Goal: Information Seeking & Learning: Find specific fact

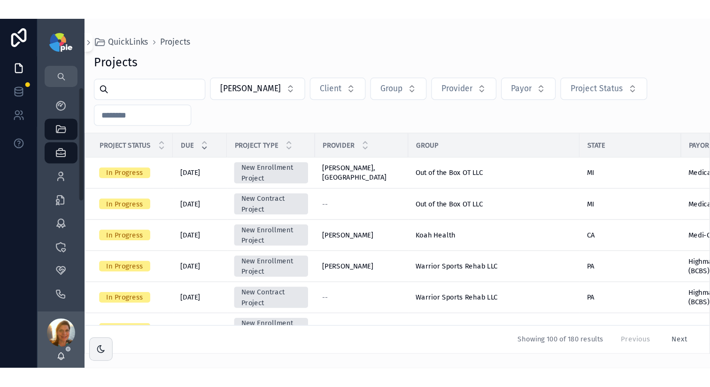
scroll to position [131, 0]
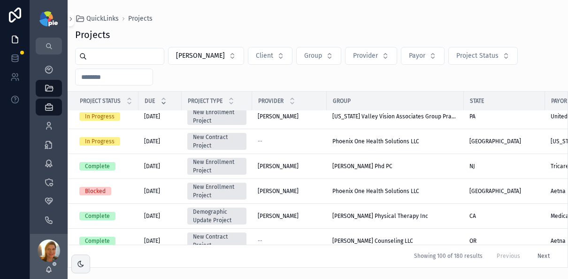
click at [137, 60] on input "text" at bounding box center [125, 56] width 77 height 13
type input "*"
click at [49, 123] on icon "scrollable content" at bounding box center [48, 125] width 9 height 9
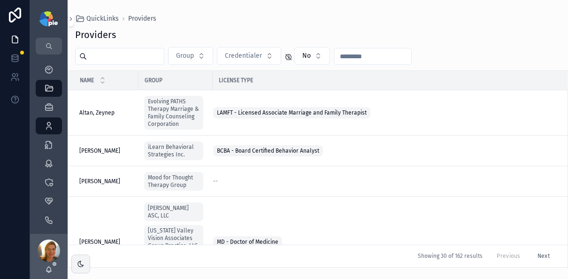
click at [113, 61] on input "text" at bounding box center [125, 56] width 77 height 13
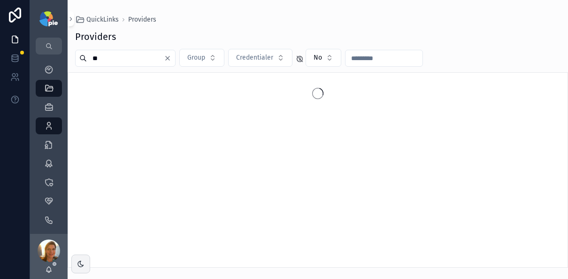
type input "*"
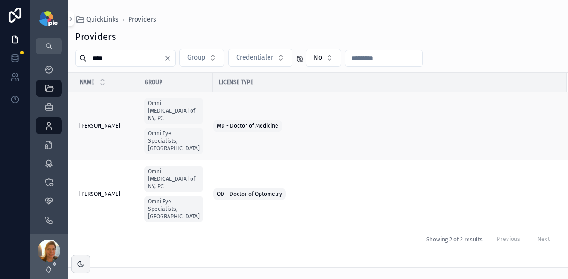
type input "****"
click at [118, 122] on span "Rosenberg, Elana" at bounding box center [99, 126] width 41 height 8
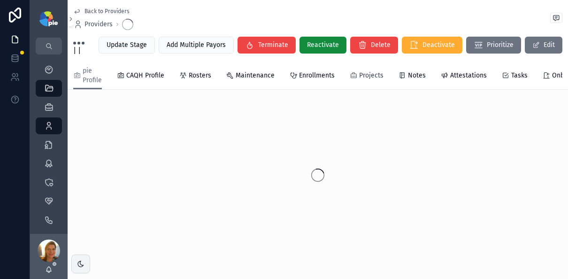
click at [369, 72] on span "Projects" at bounding box center [371, 75] width 24 height 9
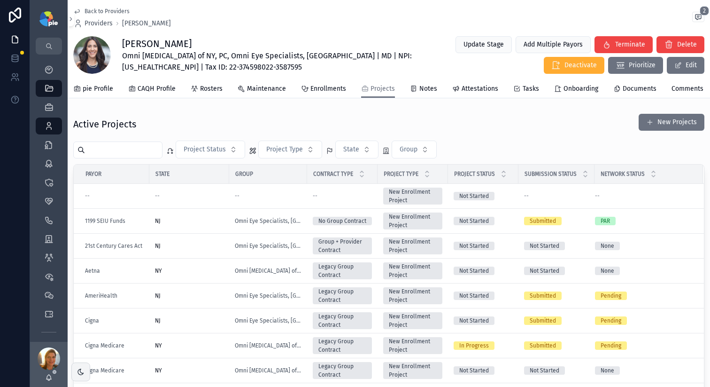
click at [559, 119] on div "Active Projects New Projects" at bounding box center [388, 124] width 631 height 22
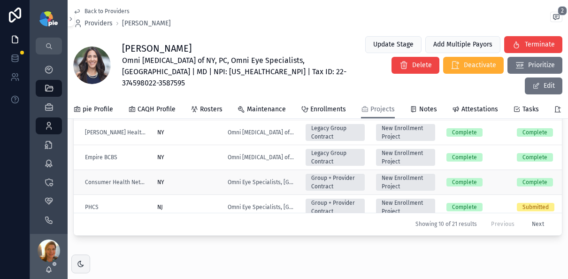
click at [214, 179] on div "NY" at bounding box center [186, 183] width 59 height 8
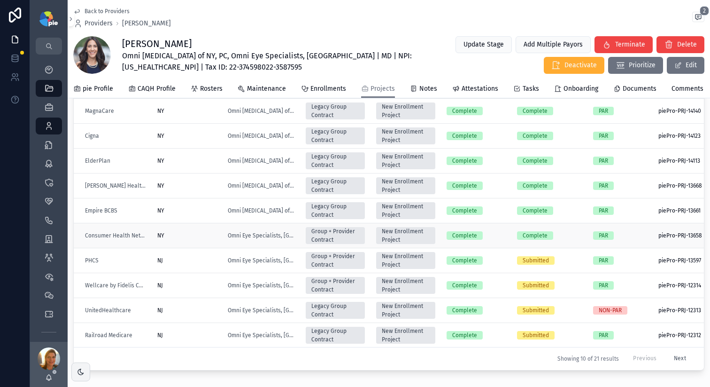
click at [211, 235] on div "NY" at bounding box center [186, 236] width 59 height 8
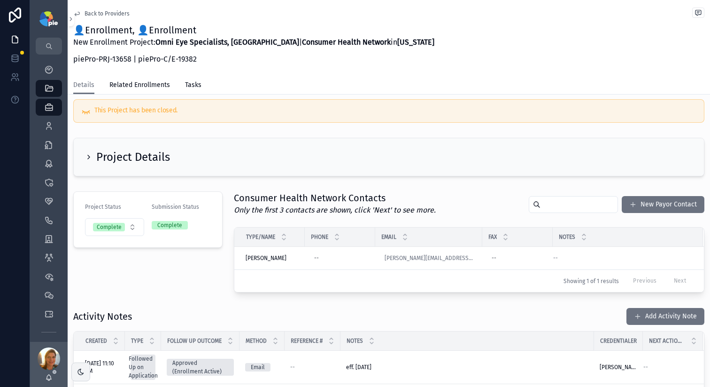
scroll to position [10, 0]
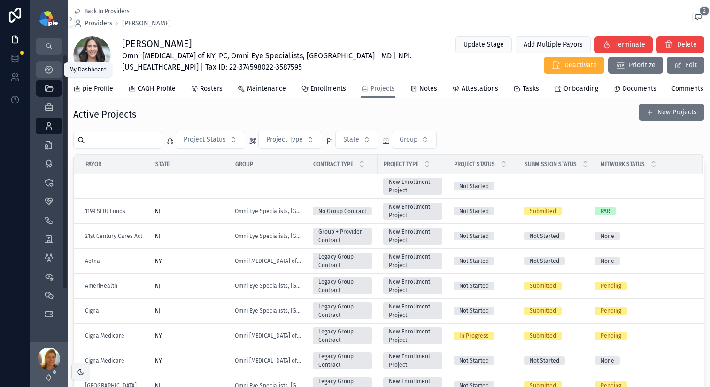
click at [51, 63] on div "My Dashboard" at bounding box center [48, 69] width 15 height 15
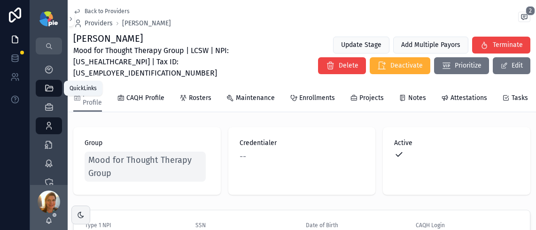
click at [49, 86] on icon "scrollable content" at bounding box center [48, 88] width 9 height 9
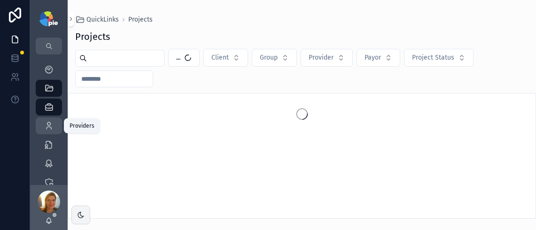
click at [50, 120] on div "Providers 295" at bounding box center [48, 125] width 15 height 15
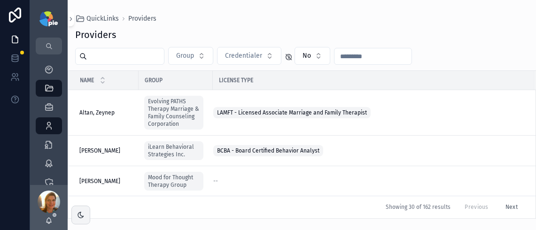
click at [128, 58] on input "scrollable content" at bounding box center [125, 56] width 77 height 13
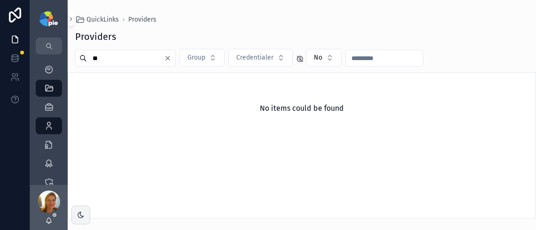
type input "*"
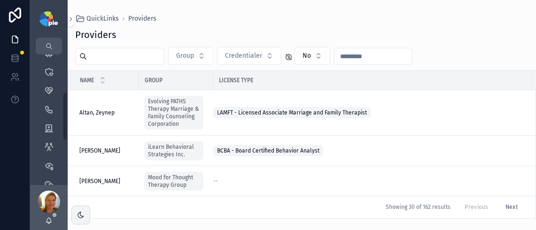
scroll to position [110, 0]
click at [48, 134] on div "Groups 52" at bounding box center [48, 128] width 15 height 15
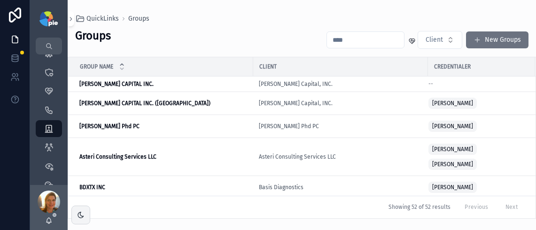
click at [344, 42] on input "scrollable content" at bounding box center [365, 39] width 77 height 13
type input "*"
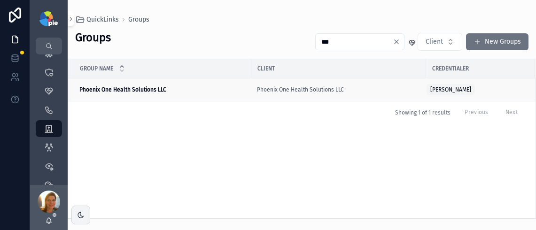
type input "***"
click at [154, 91] on strong "Phoenix One Health Solutions LLC" at bounding box center [122, 89] width 87 height 7
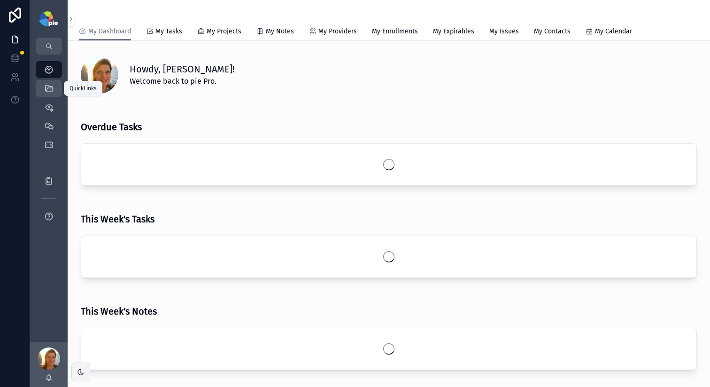
click at [49, 92] on icon "scrollable content" at bounding box center [48, 88] width 9 height 9
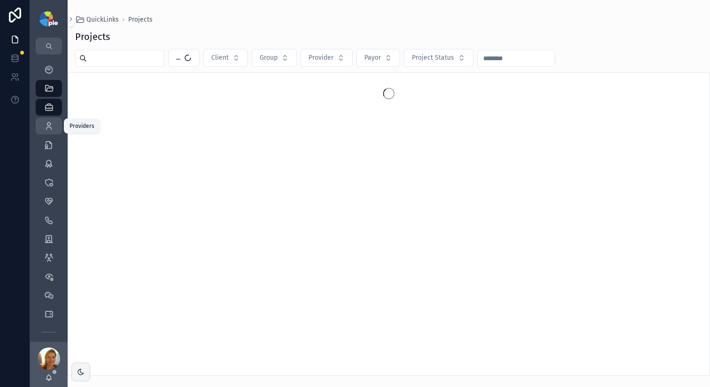
click at [50, 123] on icon "scrollable content" at bounding box center [48, 125] width 9 height 9
click at [115, 59] on input "text" at bounding box center [125, 58] width 77 height 13
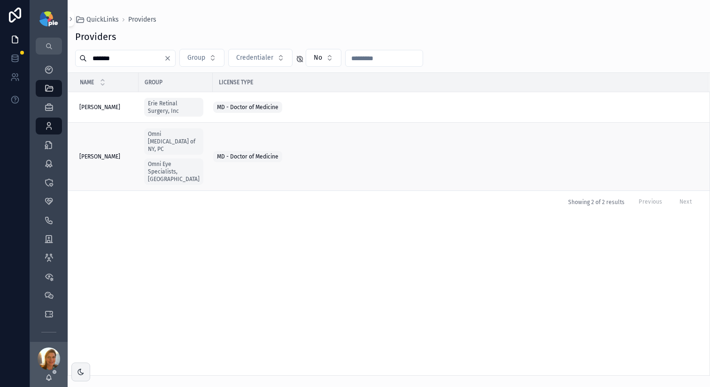
type input "*******"
click at [109, 153] on span "Grayson, Douglas" at bounding box center [99, 157] width 41 height 8
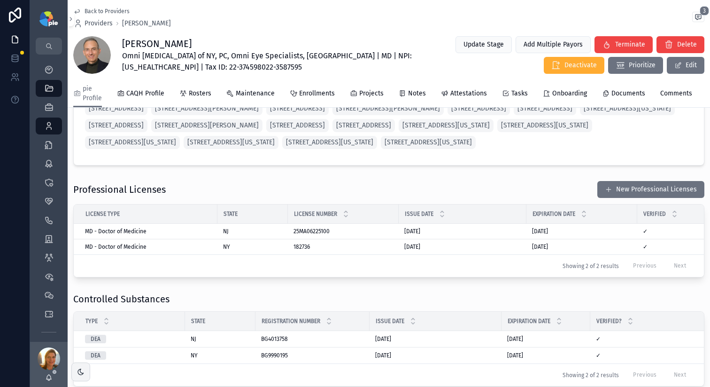
scroll to position [918, 0]
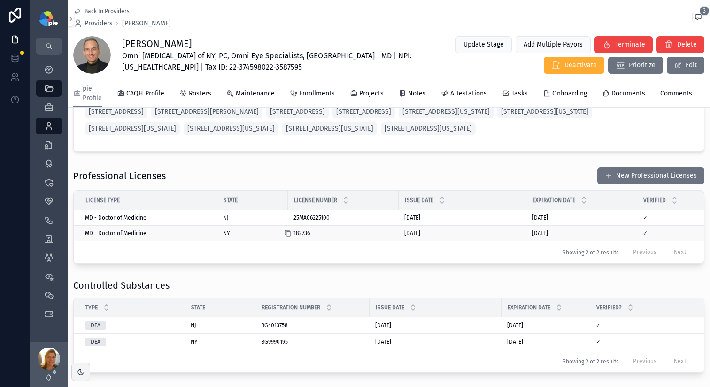
click at [289, 236] on icon at bounding box center [289, 234] width 4 height 4
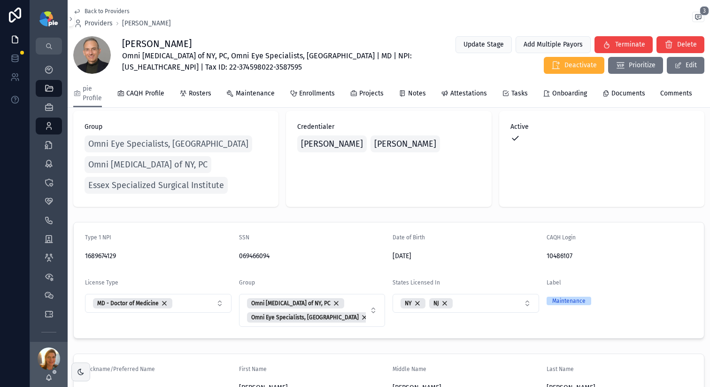
scroll to position [0, 0]
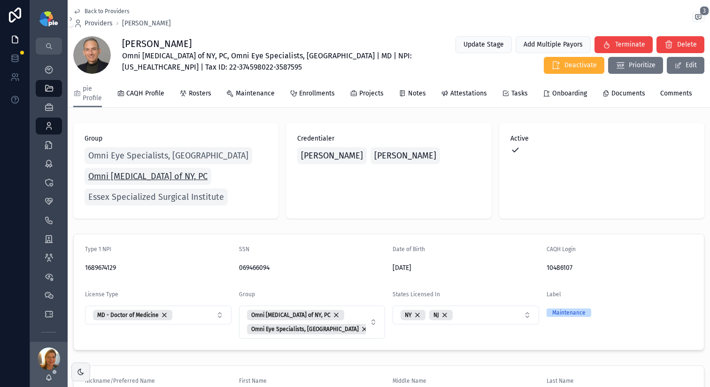
click at [155, 176] on span "Omni [MEDICAL_DATA] of NY, PC" at bounding box center [147, 176] width 119 height 13
click at [358, 52] on span "Omni Eye Surgery of NY, PC, Omni Eye Specialists, PA | MD | NPI: 1689674129 | T…" at bounding box center [275, 61] width 306 height 23
copy span "1689674129"
click at [542, 267] on icon at bounding box center [541, 268] width 8 height 8
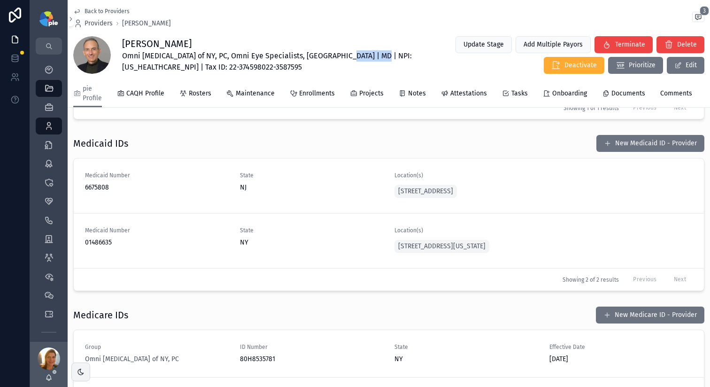
scroll to position [1476, 0]
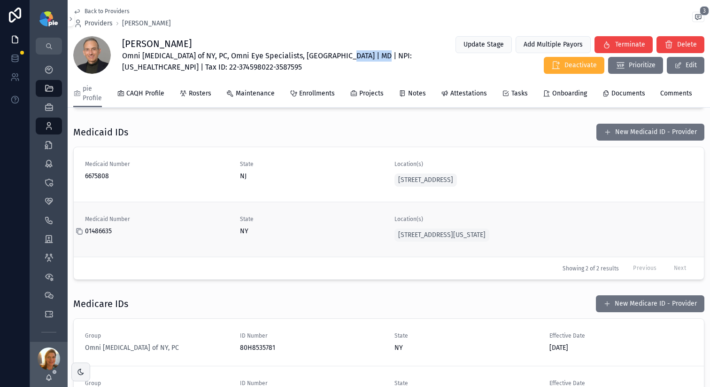
click at [78, 234] on icon at bounding box center [80, 232] width 4 height 4
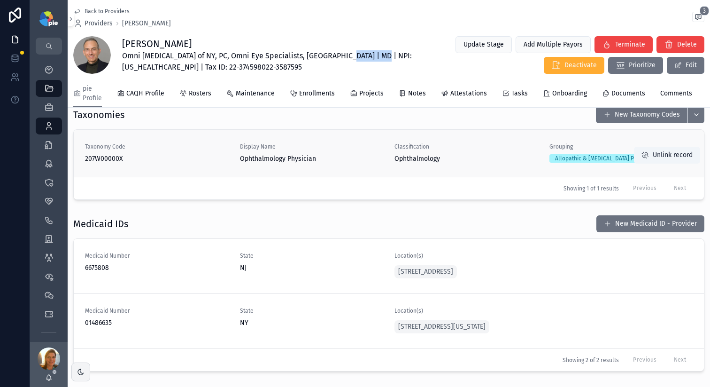
scroll to position [1380, 0]
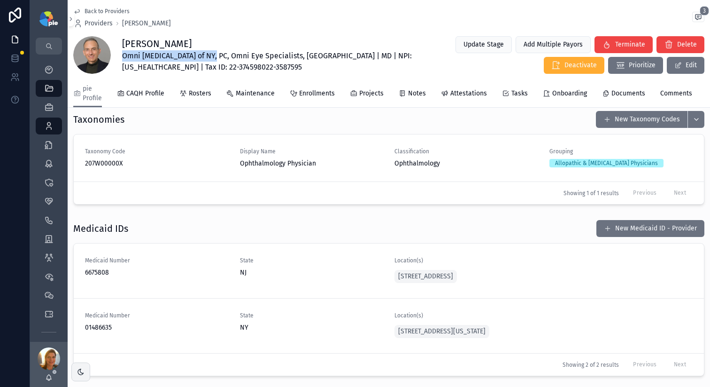
drag, startPoint x: 213, startPoint y: 56, endPoint x: 121, endPoint y: 60, distance: 92.2
click at [121, 60] on div "Douglas Grayson Omni Eye Surgery of NY, PC, Omni Eye Specialists, PA | MD | NPI…" at bounding box center [388, 55] width 631 height 39
copy span "Omni [MEDICAL_DATA] of NY, PC"
click at [53, 126] on icon "scrollable content" at bounding box center [48, 125] width 9 height 9
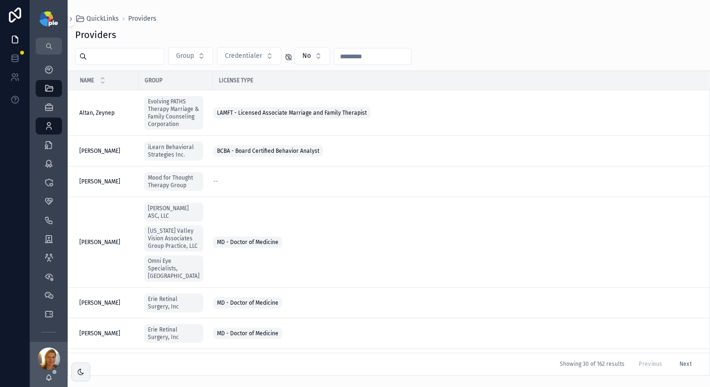
click at [117, 55] on input "text" at bounding box center [125, 56] width 77 height 13
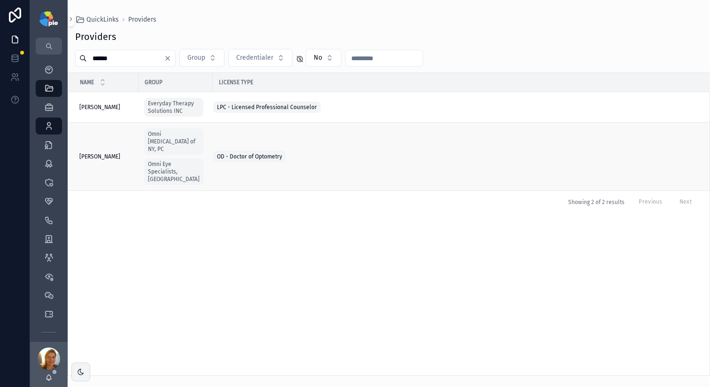
type input "******"
click at [101, 153] on span "[PERSON_NAME]" at bounding box center [99, 157] width 41 height 8
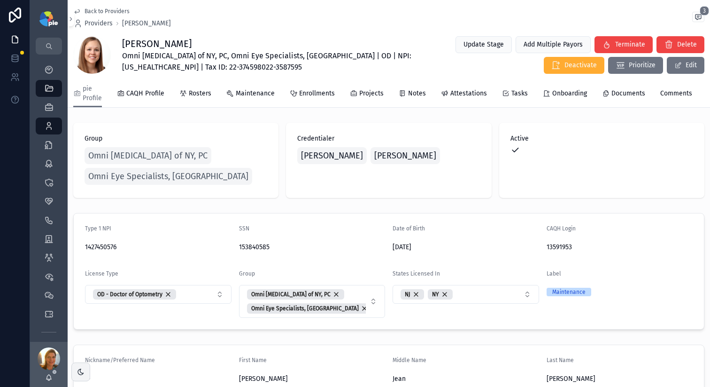
drag, startPoint x: 160, startPoint y: 44, endPoint x: 238, endPoint y: 47, distance: 77.6
click at [238, 47] on h1 "[PERSON_NAME]" at bounding box center [275, 43] width 306 height 13
copy h1 "[PERSON_NAME]"
drag, startPoint x: 213, startPoint y: 58, endPoint x: 122, endPoint y: 59, distance: 91.1
click at [122, 59] on span "Omni [MEDICAL_DATA] of NY, PC, Omni Eye Specialists, [GEOGRAPHIC_DATA] | OD | N…" at bounding box center [275, 61] width 306 height 23
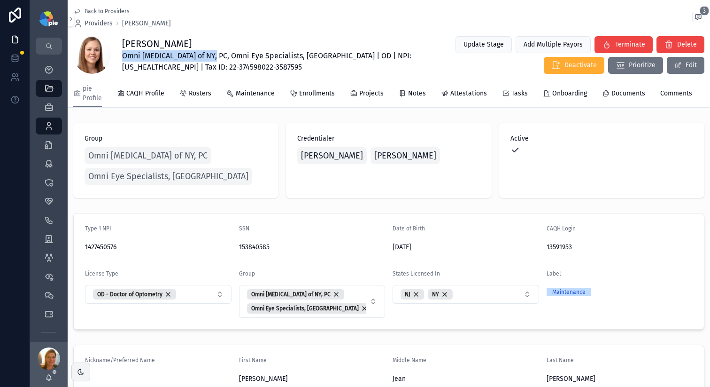
copy span "Omni [MEDICAL_DATA] of NY, PC"
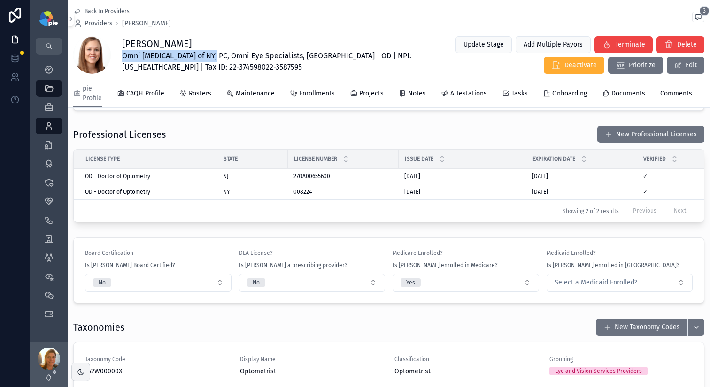
scroll to position [872, 0]
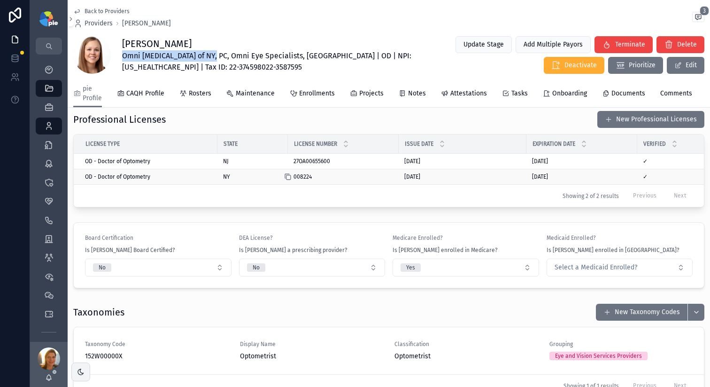
click at [290, 180] on icon at bounding box center [288, 177] width 8 height 8
click at [353, 58] on span "Omni [MEDICAL_DATA] of NY, PC, Omni Eye Specialists, [GEOGRAPHIC_DATA] | OD | N…" at bounding box center [275, 61] width 306 height 23
copy span "1427450576"
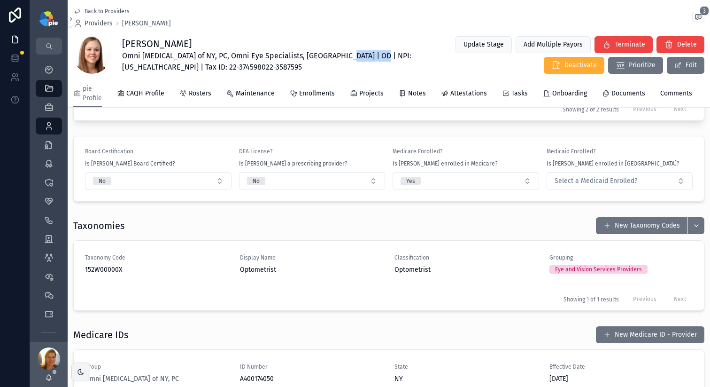
scroll to position [954, 0]
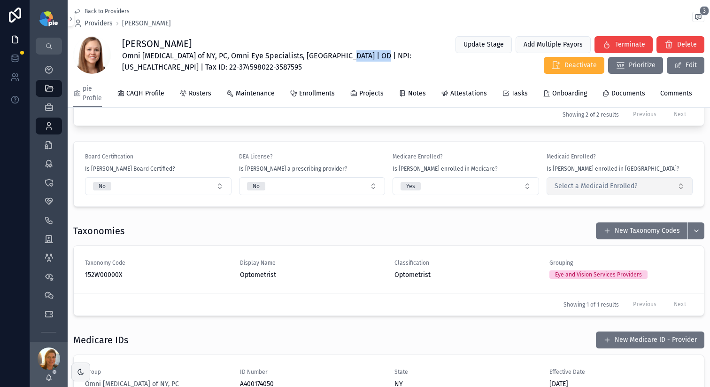
click at [677, 195] on button "Select a Medicaid Enrolled?" at bounding box center [620, 186] width 147 height 18
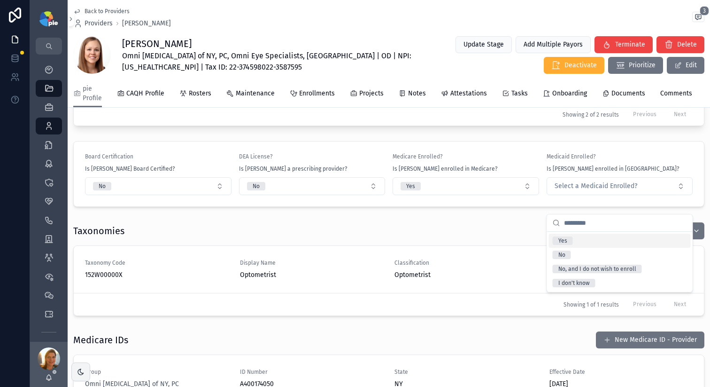
click at [627, 244] on div "Yes" at bounding box center [620, 240] width 142 height 14
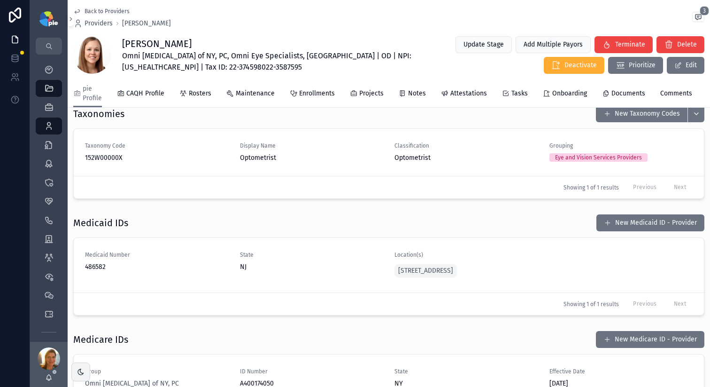
scroll to position [1076, 0]
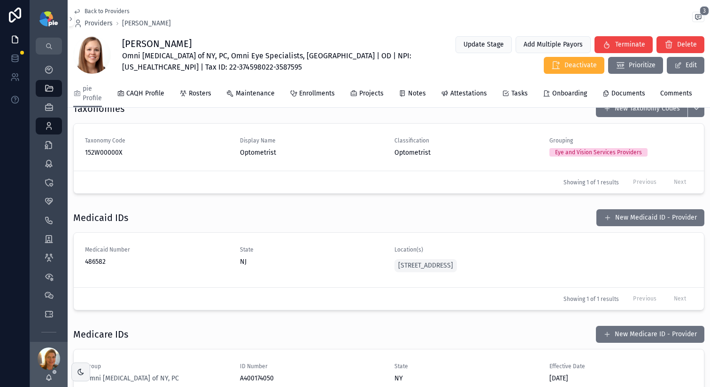
click at [354, 54] on span "Omni [MEDICAL_DATA] of NY, PC, Omni Eye Specialists, [GEOGRAPHIC_DATA] | OD | N…" at bounding box center [275, 61] width 306 height 23
click at [354, 53] on span "Omni [MEDICAL_DATA] of NY, PC, Omni Eye Specialists, [GEOGRAPHIC_DATA] | OD | N…" at bounding box center [275, 61] width 306 height 23
copy span "1427450576"
drag, startPoint x: 237, startPoint y: 45, endPoint x: 122, endPoint y: 45, distance: 115.1
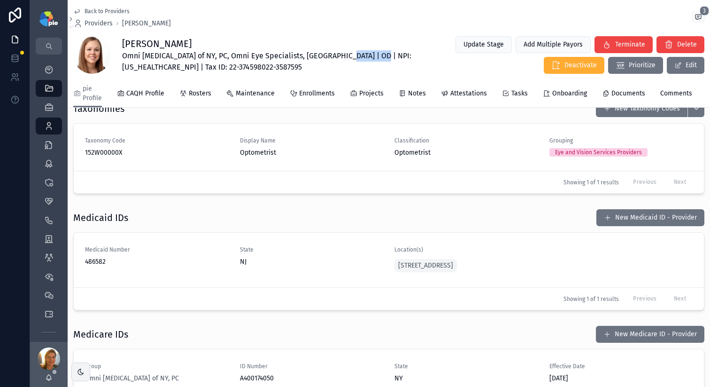
click at [122, 45] on h1 "[PERSON_NAME]" at bounding box center [275, 43] width 306 height 13
copy h1 "[PERSON_NAME]"
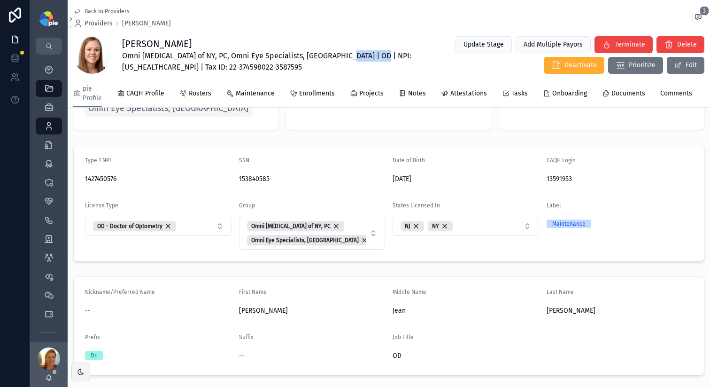
scroll to position [58, 0]
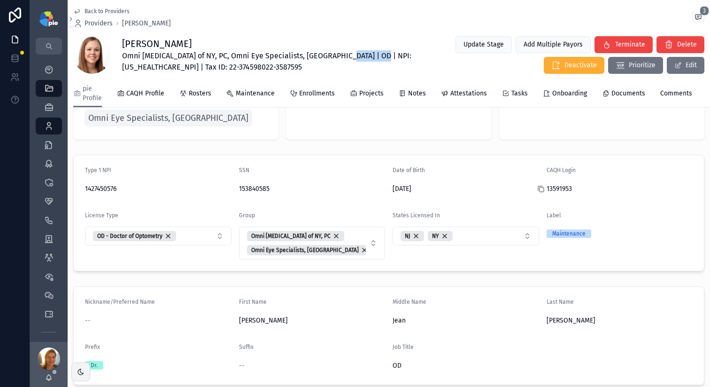
click at [541, 187] on icon at bounding box center [541, 189] width 8 height 8
click at [373, 94] on span "Projects" at bounding box center [371, 93] width 24 height 9
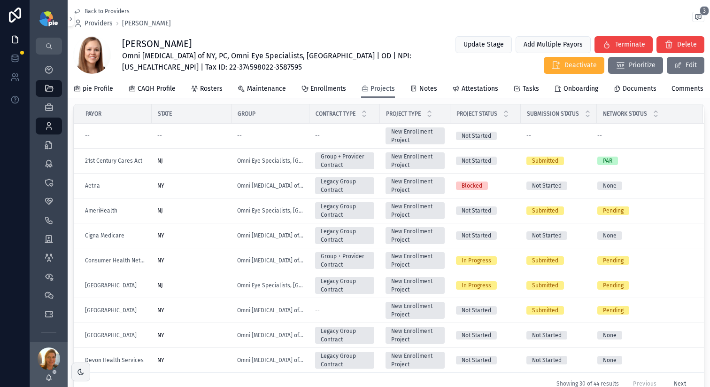
scroll to position [67, 0]
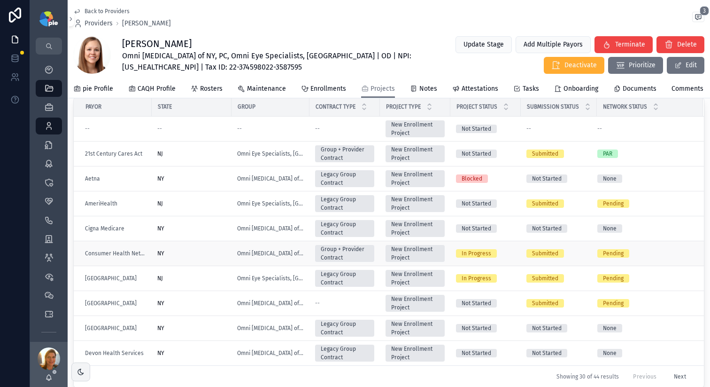
click at [211, 254] on div "NY" at bounding box center [191, 253] width 69 height 8
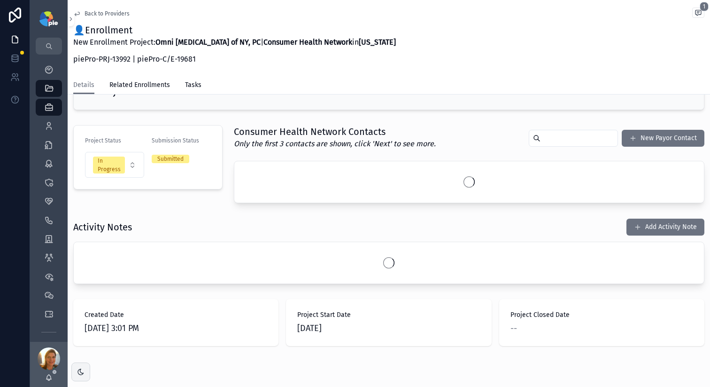
scroll to position [61, 0]
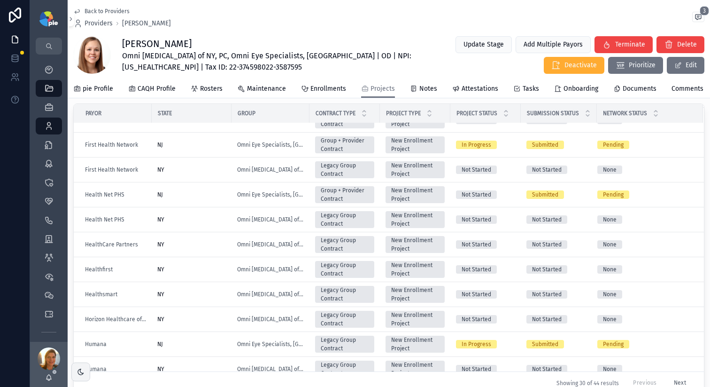
scroll to position [384, 0]
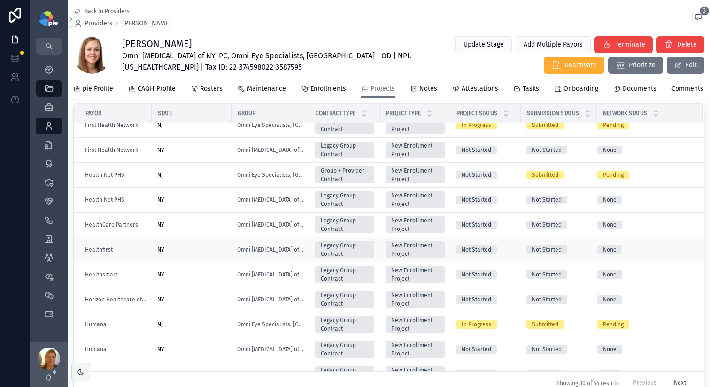
click at [196, 248] on div "NY" at bounding box center [191, 250] width 69 height 8
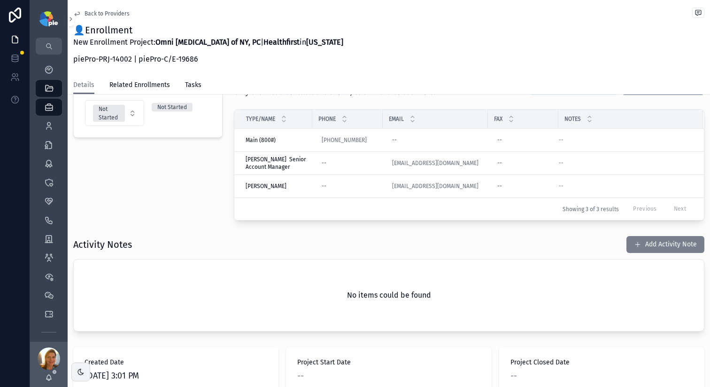
scroll to position [93, 0]
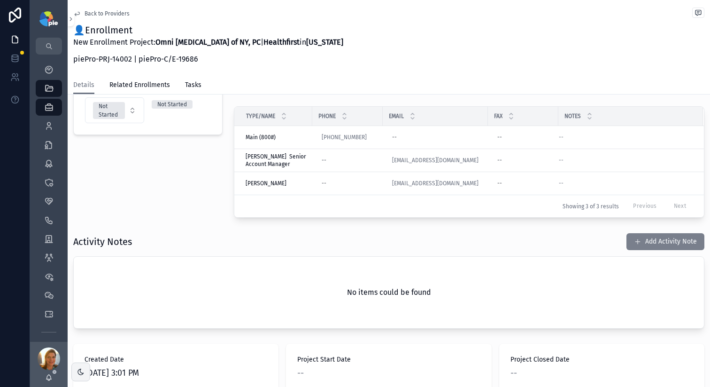
click at [660, 244] on button "Add Activity Note" at bounding box center [666, 241] width 78 height 17
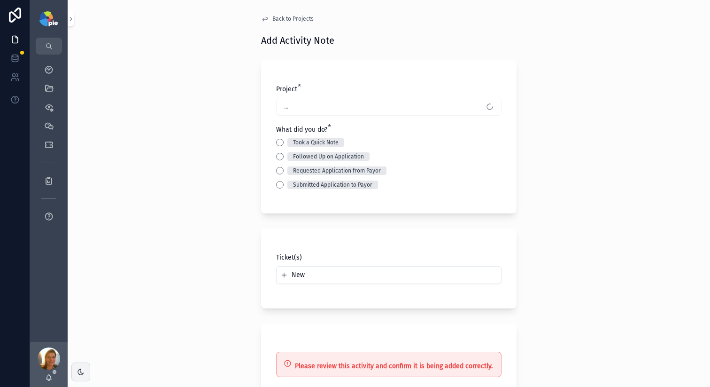
click at [279, 180] on div "Submitted Application to Payor" at bounding box center [389, 184] width 226 height 8
click at [280, 187] on button "Submitted Application to Payor" at bounding box center [280, 185] width 8 height 8
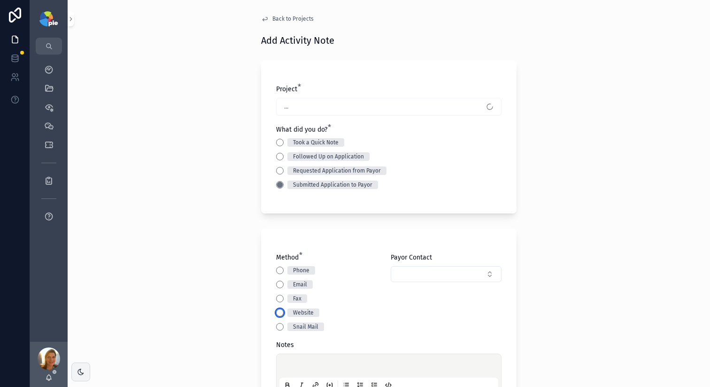
click at [278, 309] on button "Website" at bounding box center [280, 313] width 8 height 8
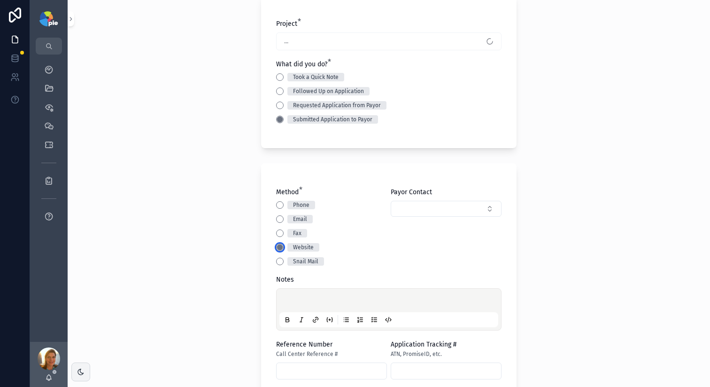
scroll to position [85, 0]
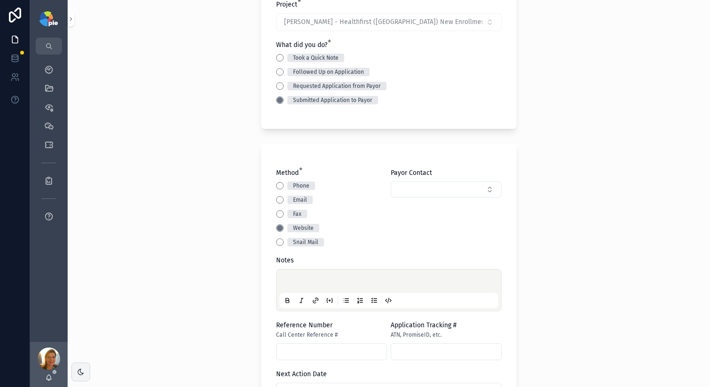
click at [351, 280] on p at bounding box center [390, 282] width 219 height 9
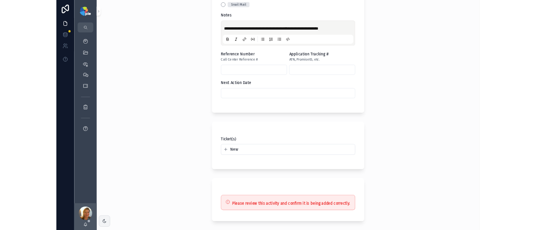
scroll to position [336, 0]
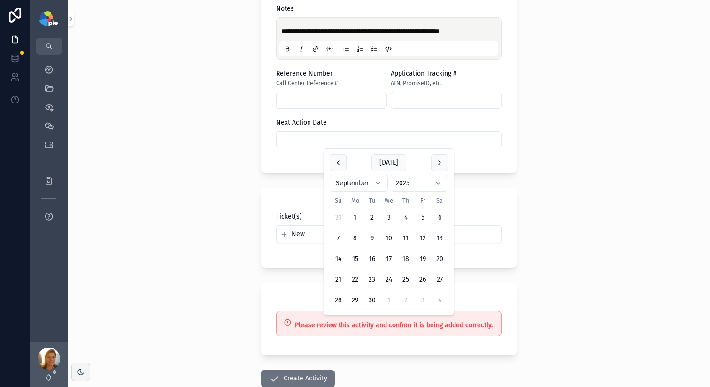
click at [380, 138] on input "text" at bounding box center [389, 139] width 225 height 13
click at [406, 298] on button "2" at bounding box center [405, 300] width 17 height 17
type input "*********"
click at [108, 329] on div "**********" at bounding box center [389, 193] width 643 height 387
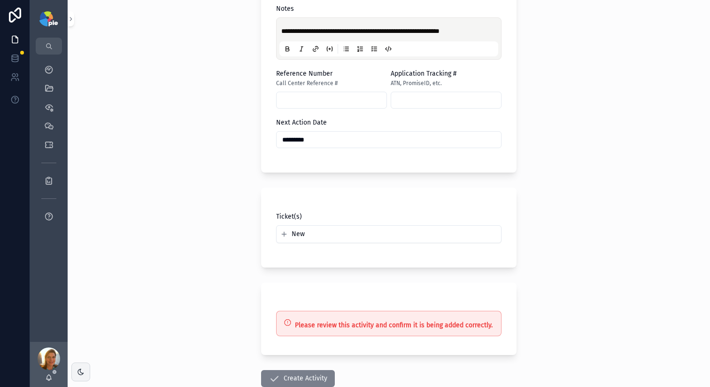
click at [281, 376] on button "Create Activity" at bounding box center [298, 378] width 74 height 17
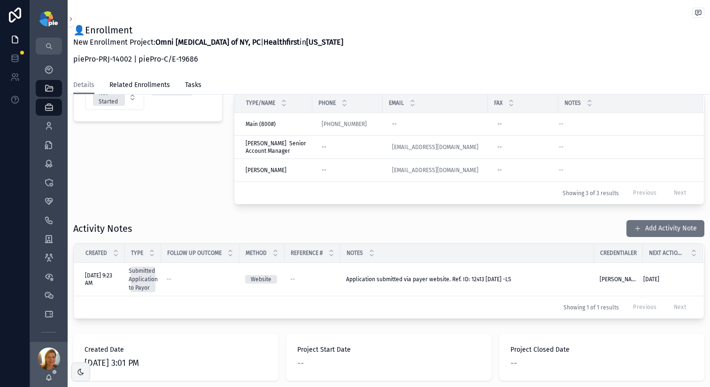
scroll to position [163, 0]
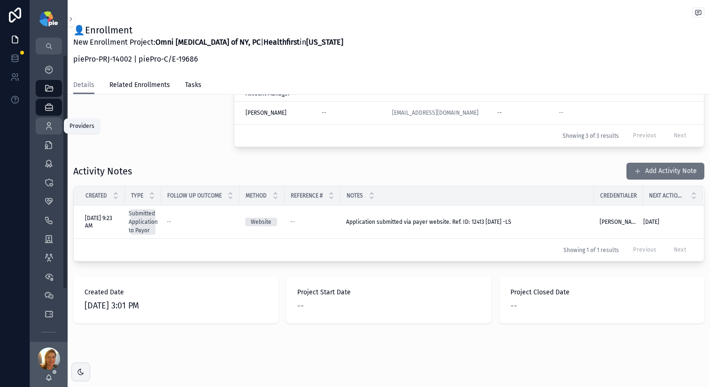
click at [49, 125] on icon "scrollable content" at bounding box center [48, 125] width 9 height 9
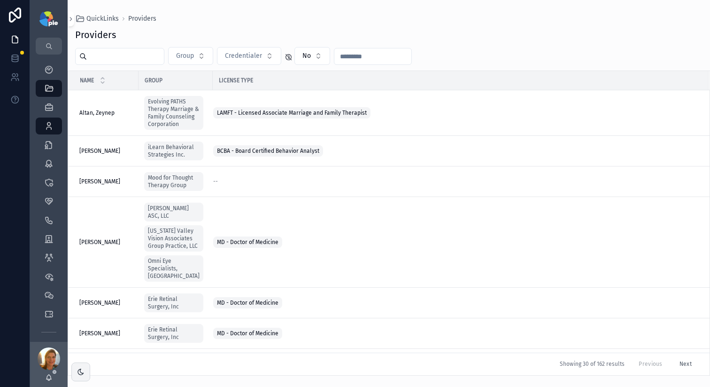
click at [135, 55] on input "text" at bounding box center [125, 56] width 77 height 13
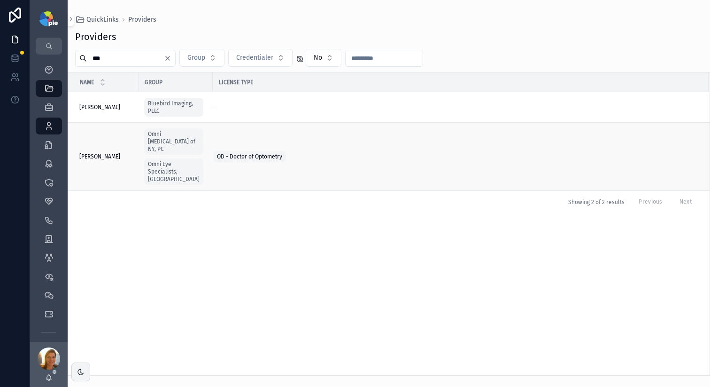
type input "***"
click at [109, 153] on span "Nguyen, Natalie" at bounding box center [99, 157] width 41 height 8
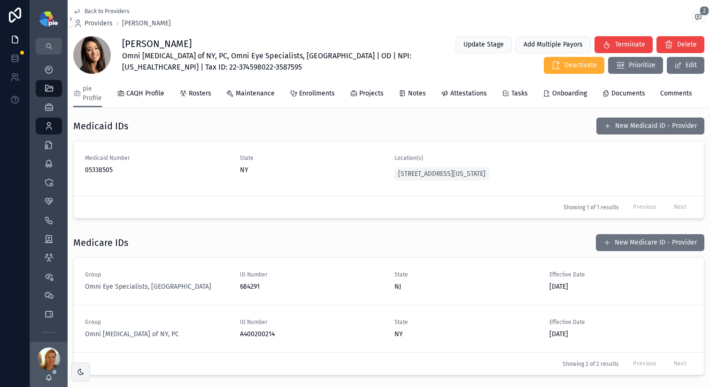
scroll to position [1273, 0]
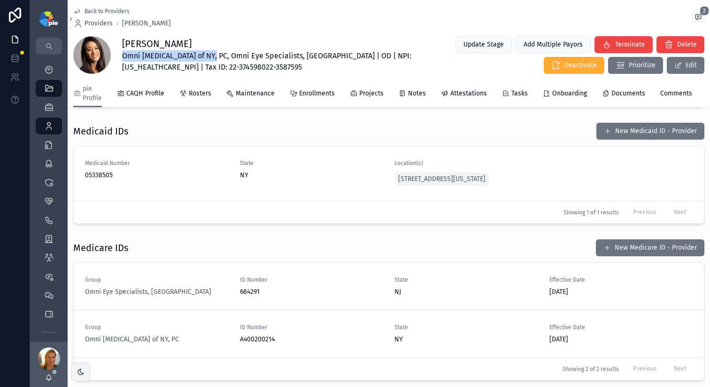
drag, startPoint x: 212, startPoint y: 56, endPoint x: 120, endPoint y: 59, distance: 92.6
click at [120, 59] on div "Natalie Nguyen Omni Eye Surgery of NY, PC, Omni Eye Specialists, PA | OD | NPI:…" at bounding box center [388, 55] width 631 height 39
copy span "Omni [MEDICAL_DATA] of NY, PC"
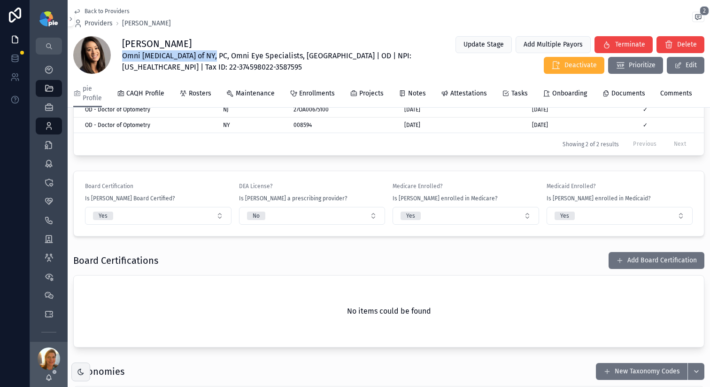
scroll to position [920, 0]
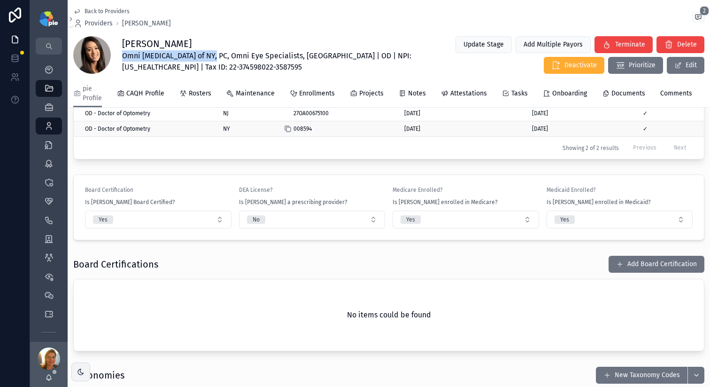
click at [289, 132] on icon at bounding box center [288, 129] width 8 height 8
click at [351, 56] on span "Omni Eye Surgery of NY, PC, Omni Eye Specialists, PA | OD | NPI: 1720500762 | T…" at bounding box center [275, 61] width 306 height 23
copy span "1720500762"
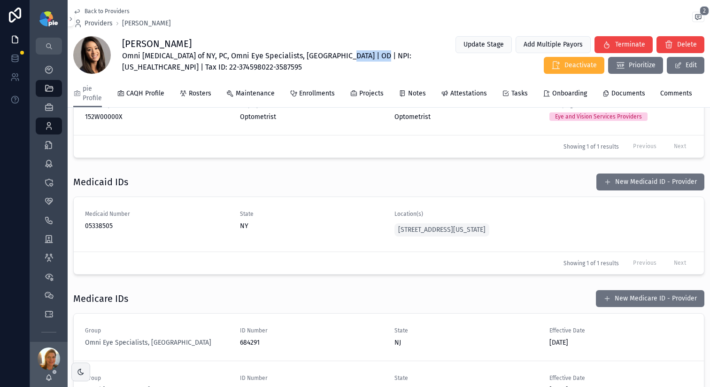
scroll to position [1232, 0]
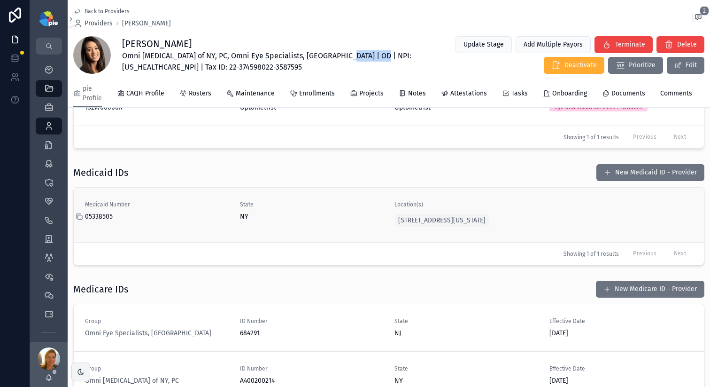
click at [81, 220] on icon at bounding box center [80, 217] width 8 height 8
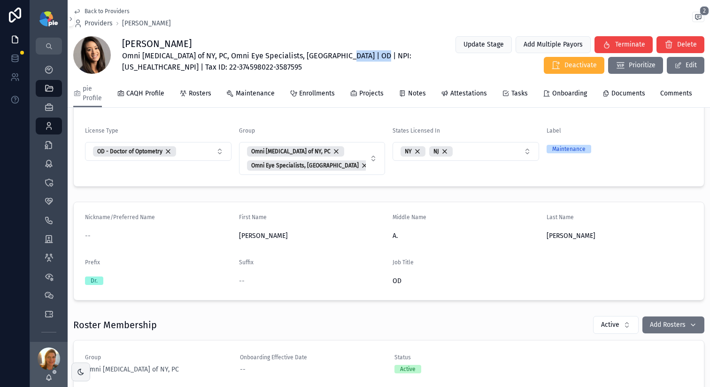
scroll to position [0, 0]
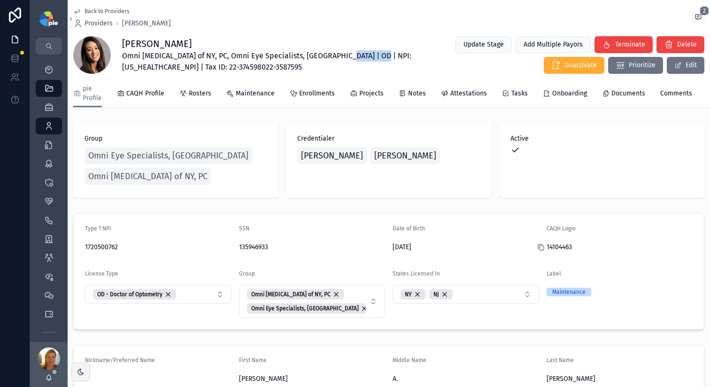
click at [542, 244] on icon at bounding box center [540, 246] width 4 height 4
click at [362, 95] on span "Projects" at bounding box center [371, 93] width 24 height 9
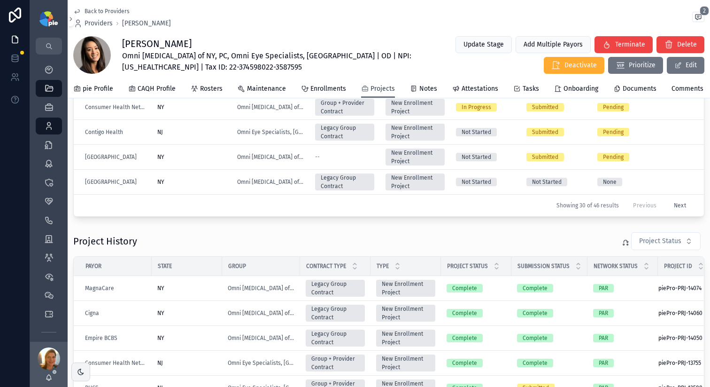
scroll to position [240, 0]
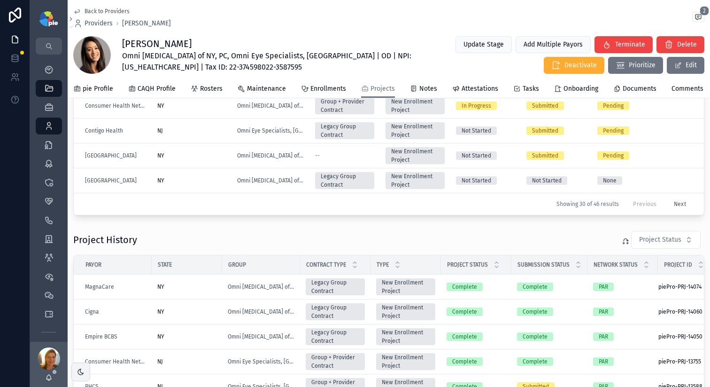
click at [678, 203] on button "Next" at bounding box center [680, 203] width 25 height 15
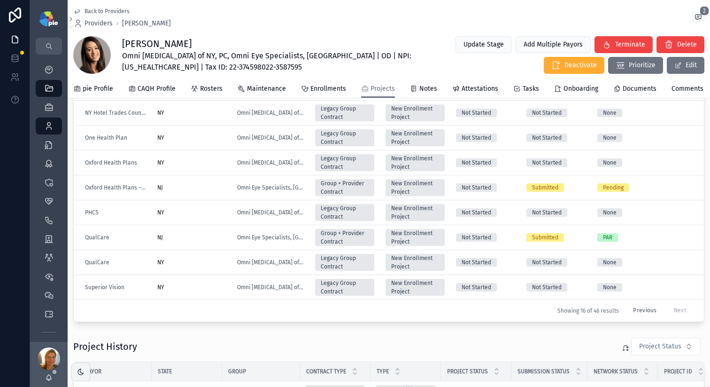
scroll to position [144, 0]
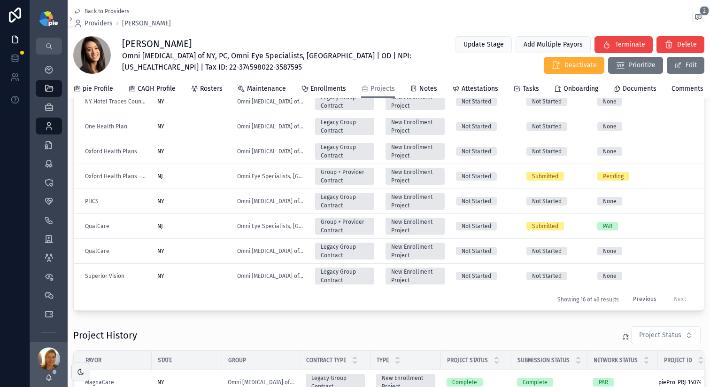
click at [638, 299] on button "Previous" at bounding box center [645, 299] width 37 height 15
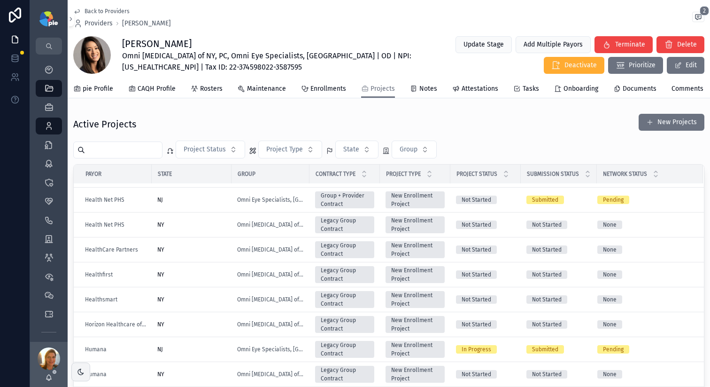
scroll to position [427, 0]
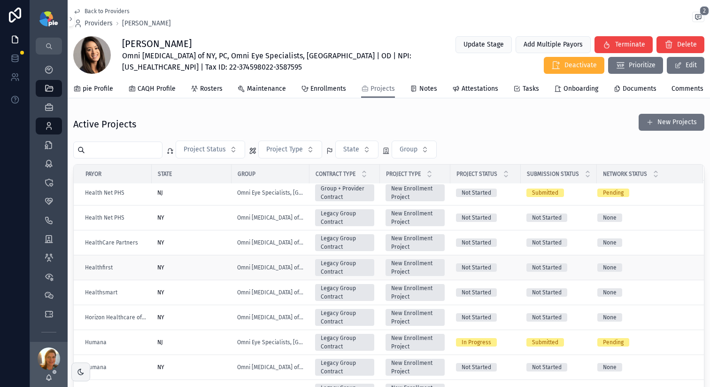
click at [200, 270] on div "NY" at bounding box center [191, 268] width 69 height 8
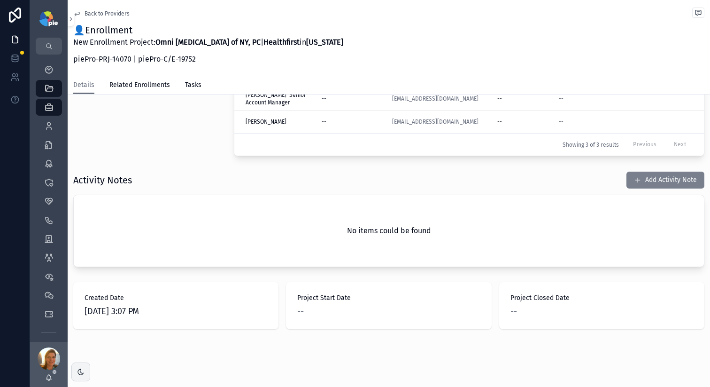
scroll to position [160, 0]
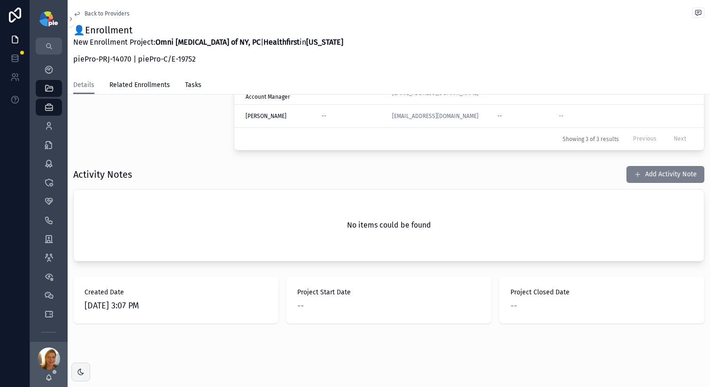
click at [674, 172] on button "Add Activity Note" at bounding box center [666, 174] width 78 height 17
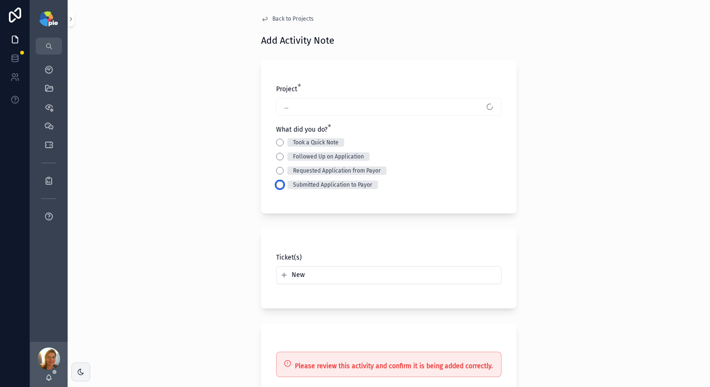
click at [280, 182] on button "Submitted Application to Payor" at bounding box center [280, 185] width 8 height 8
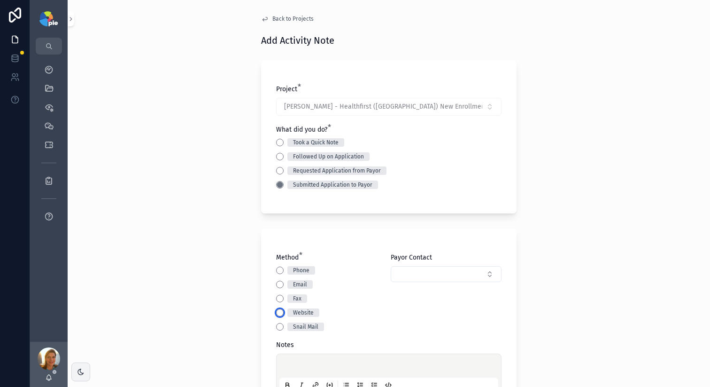
click at [280, 313] on button "Website" at bounding box center [280, 313] width 8 height 8
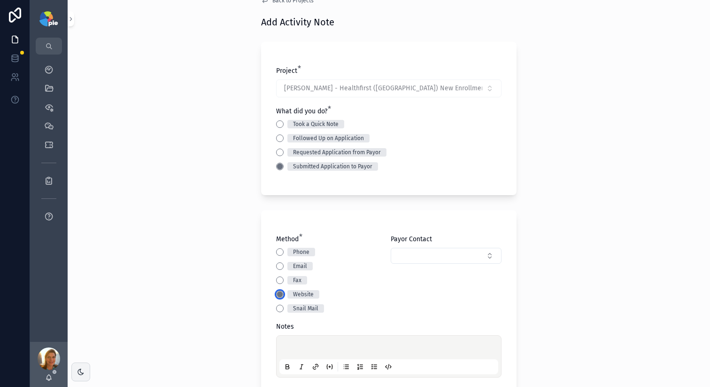
scroll to position [37, 0]
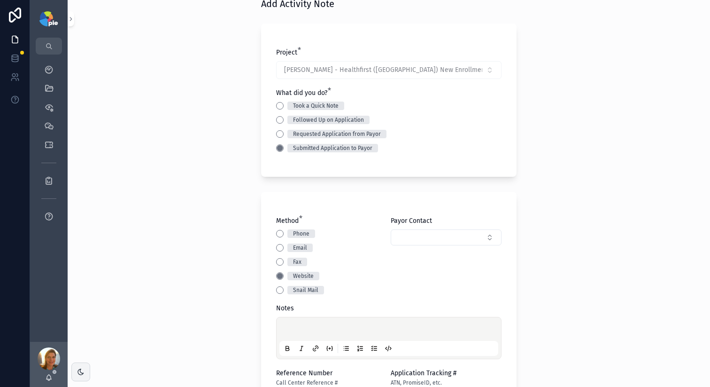
click at [306, 325] on div at bounding box center [389, 338] width 219 height 36
click at [306, 331] on p at bounding box center [390, 330] width 219 height 9
click at [297, 325] on div "**********" at bounding box center [389, 338] width 219 height 36
click at [298, 327] on span "**********" at bounding box center [361, 330] width 161 height 7
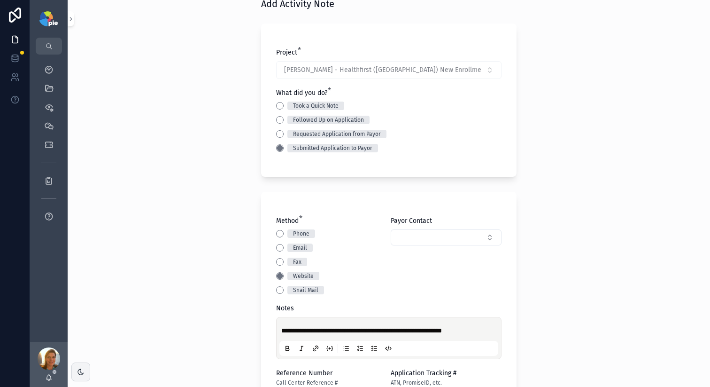
click at [301, 331] on span "**********" at bounding box center [361, 330] width 161 height 7
click at [282, 328] on span "**********" at bounding box center [361, 330] width 161 height 7
click at [313, 330] on span "**********" at bounding box center [361, 330] width 161 height 7
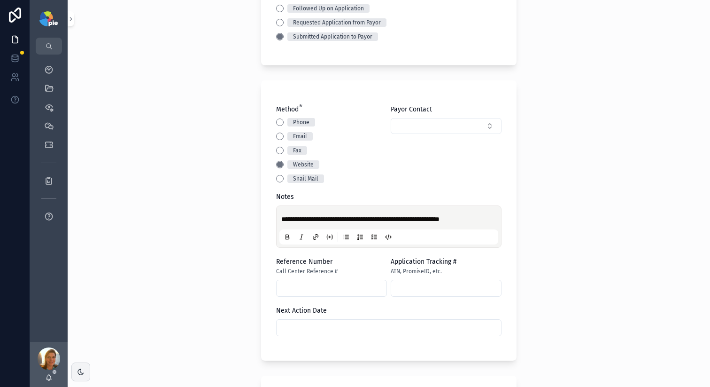
scroll to position [226, 0]
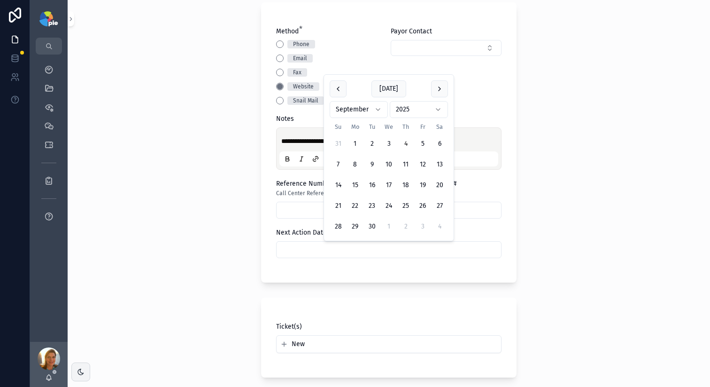
click at [405, 251] on input "text" at bounding box center [389, 249] width 225 height 13
click at [409, 227] on button "2" at bounding box center [405, 226] width 17 height 17
type input "*********"
click at [546, 241] on div "**********" at bounding box center [389, 193] width 643 height 387
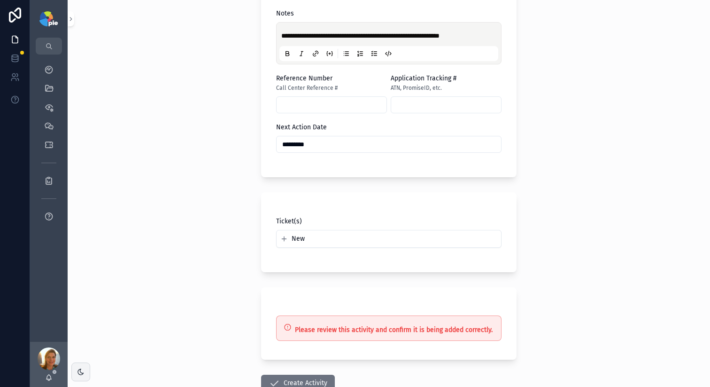
scroll to position [396, 0]
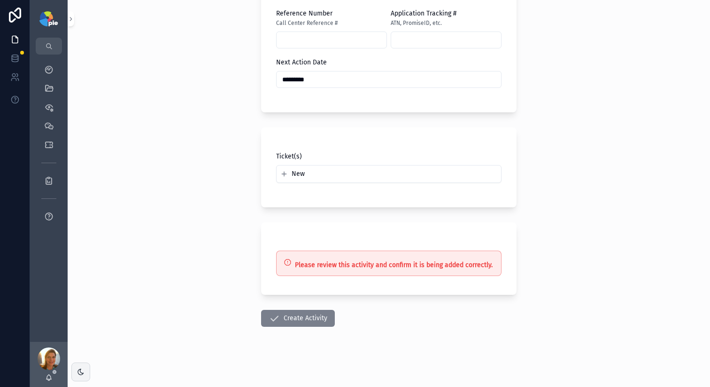
click at [320, 319] on button "Create Activity" at bounding box center [298, 318] width 74 height 17
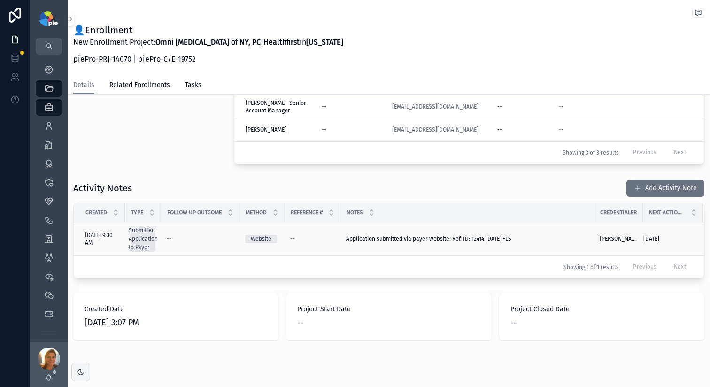
scroll to position [139, 0]
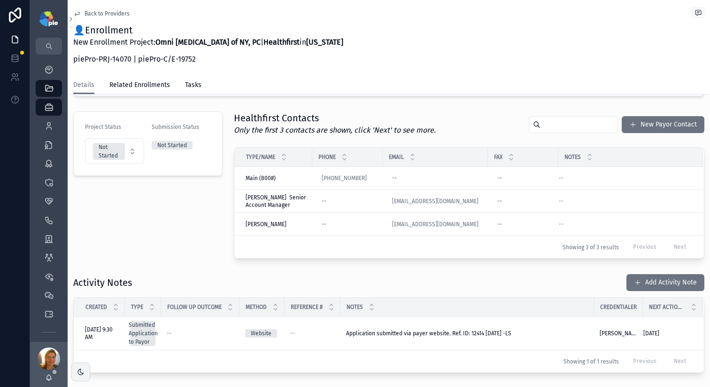
scroll to position [62, 0]
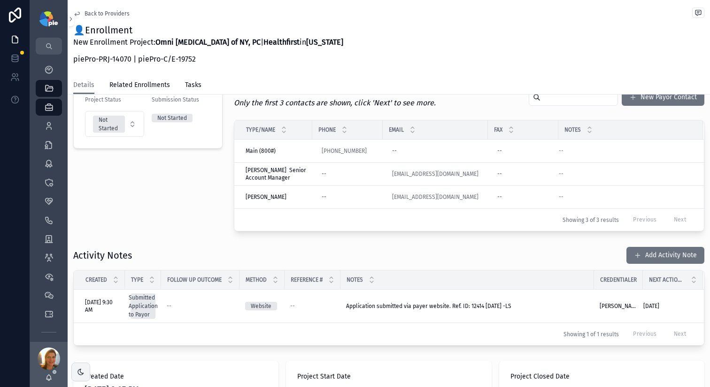
scroll to position [70, 0]
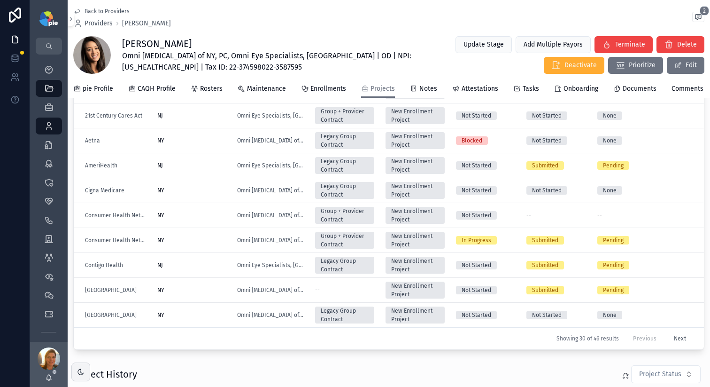
scroll to position [125, 0]
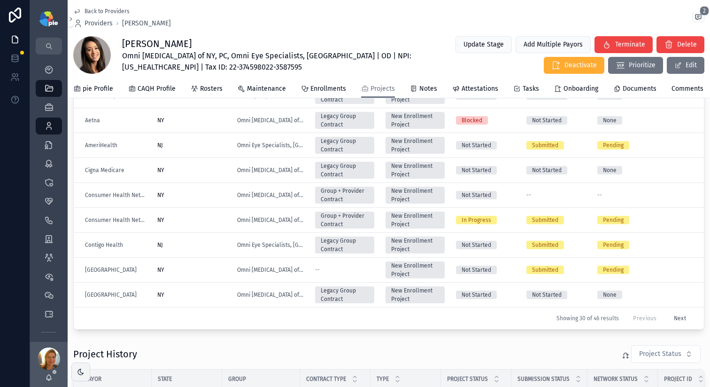
click at [681, 320] on button "Next" at bounding box center [680, 318] width 25 height 15
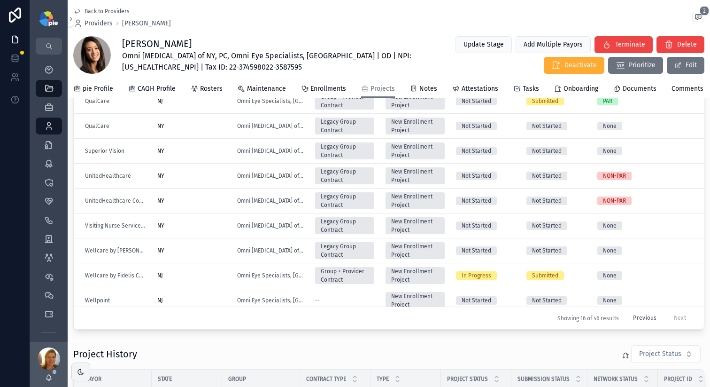
scroll to position [149, 0]
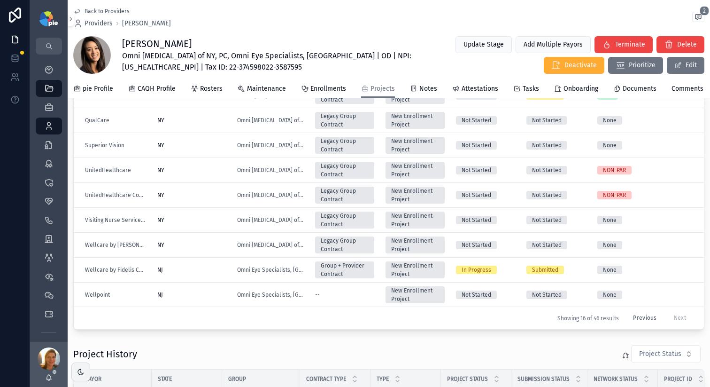
click at [647, 318] on button "Previous" at bounding box center [645, 318] width 37 height 15
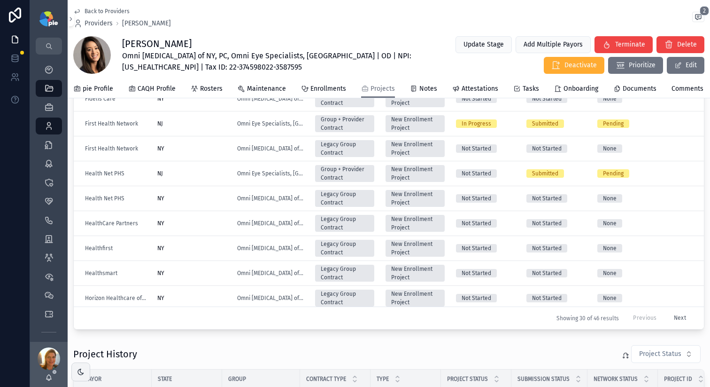
scroll to position [326, 0]
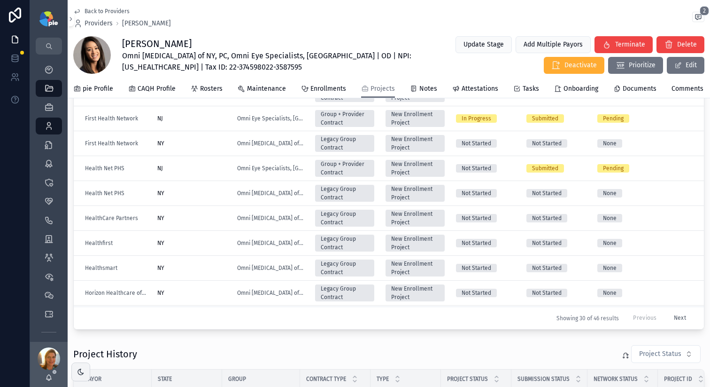
click at [111, 11] on span "Back to Providers" at bounding box center [107, 12] width 45 height 8
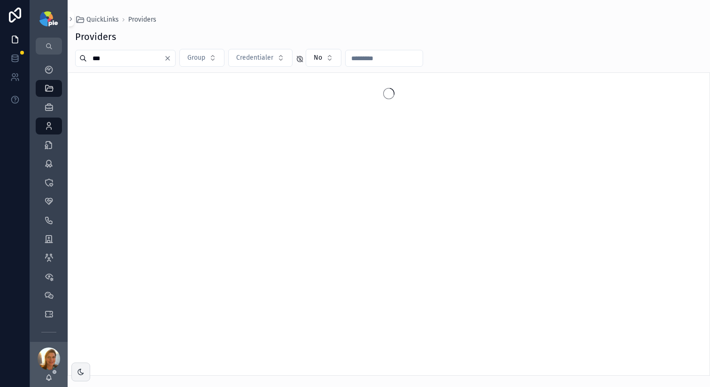
click at [135, 54] on input "***" at bounding box center [125, 58] width 77 height 13
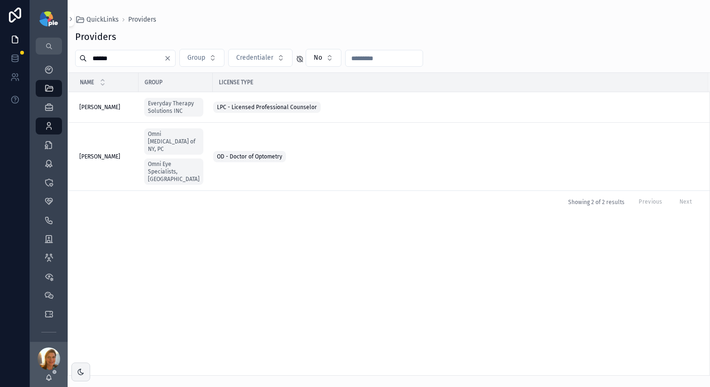
type input "******"
click at [111, 153] on span "[PERSON_NAME]" at bounding box center [99, 157] width 41 height 8
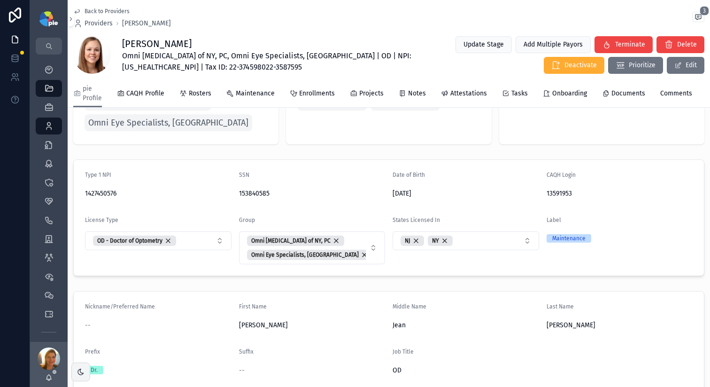
scroll to position [83, 0]
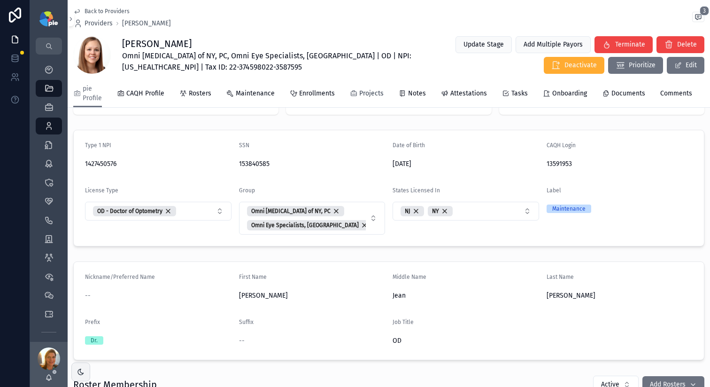
click at [360, 96] on span "Projects" at bounding box center [371, 93] width 24 height 9
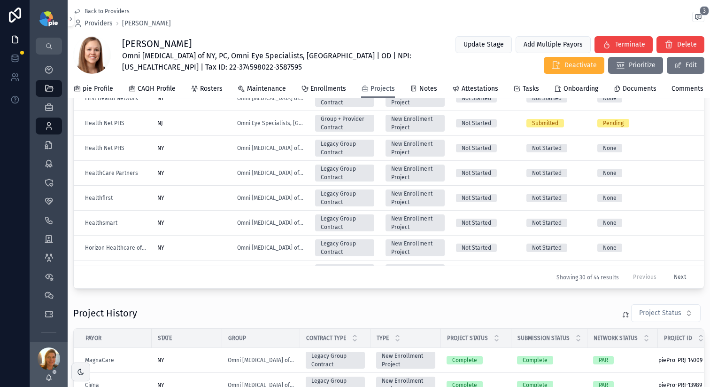
scroll to position [321, 0]
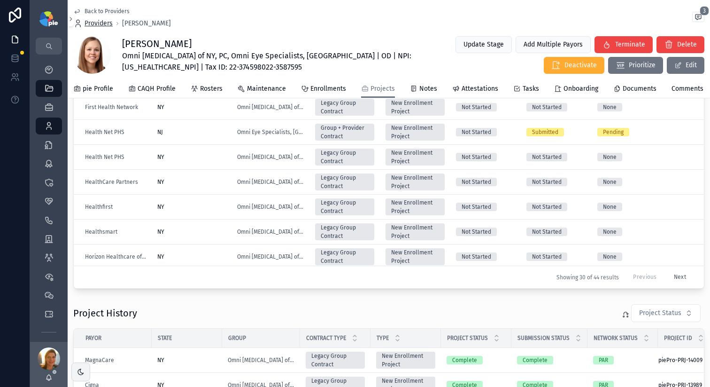
click at [99, 19] on span "Providers" at bounding box center [99, 23] width 28 height 9
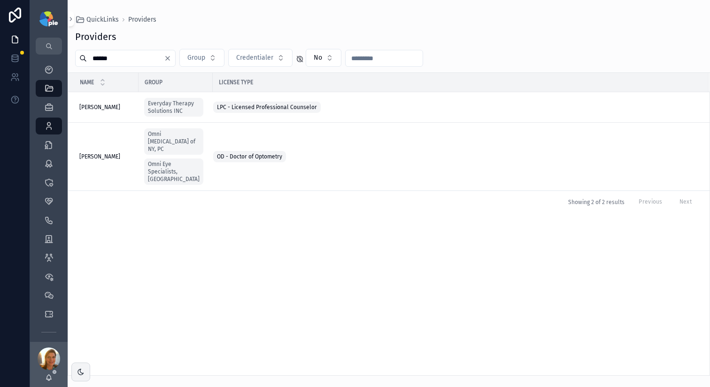
click at [116, 54] on input "******" at bounding box center [125, 58] width 77 height 13
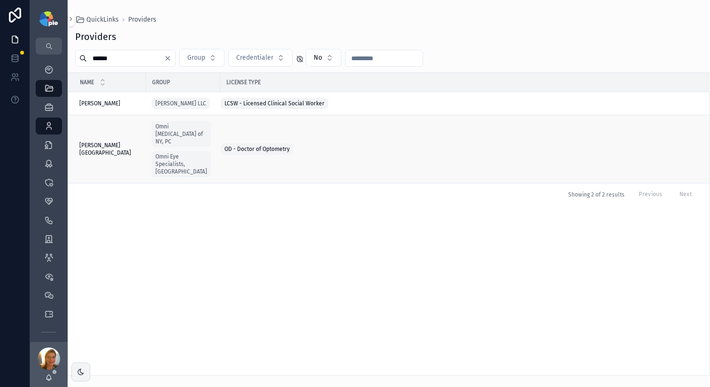
type input "******"
click at [103, 148] on span "Ovittore-Kenney, Kimberley" at bounding box center [109, 148] width 61 height 15
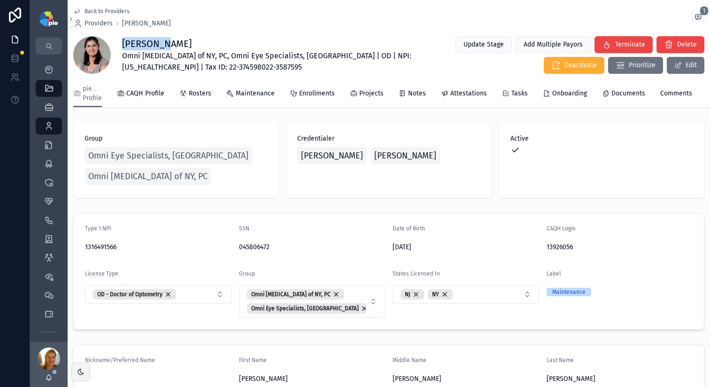
drag, startPoint x: 164, startPoint y: 43, endPoint x: 108, endPoint y: 46, distance: 56.4
click at [108, 46] on div "Kimberley Ovittore-Kenney Omni Eye Surgery of NY, PC, Omni Eye Specialists, PA …" at bounding box center [388, 55] width 631 height 39
click at [338, 20] on div "Back to Providers Providers Kimberley Ovittore-Kenney 1" at bounding box center [388, 18] width 631 height 21
drag, startPoint x: 164, startPoint y: 46, endPoint x: 118, endPoint y: 48, distance: 46.1
click at [118, 48] on div "Kimberley Ovittore-Kenney Omni Eye Surgery of NY, PC, Omni Eye Specialists, PA …" at bounding box center [388, 55] width 631 height 39
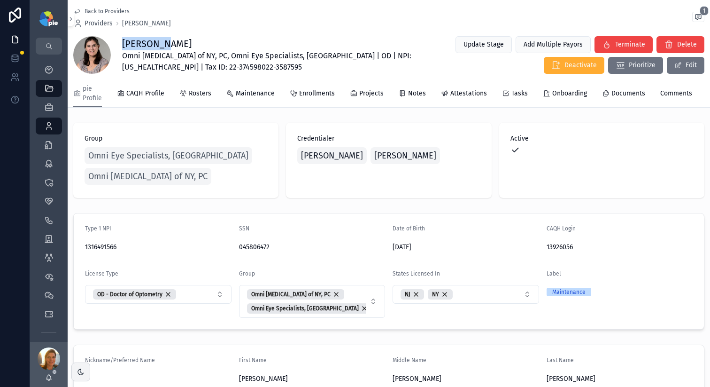
copy h1 "Kimberley"
drag, startPoint x: 167, startPoint y: 42, endPoint x: 242, endPoint y: 42, distance: 75.2
click at [242, 42] on h1 "Kimberley Ovittore-Kenney" at bounding box center [275, 43] width 306 height 13
copy h1 "Ovittore-Kenney"
drag, startPoint x: 214, startPoint y: 58, endPoint x: 120, endPoint y: 58, distance: 93.5
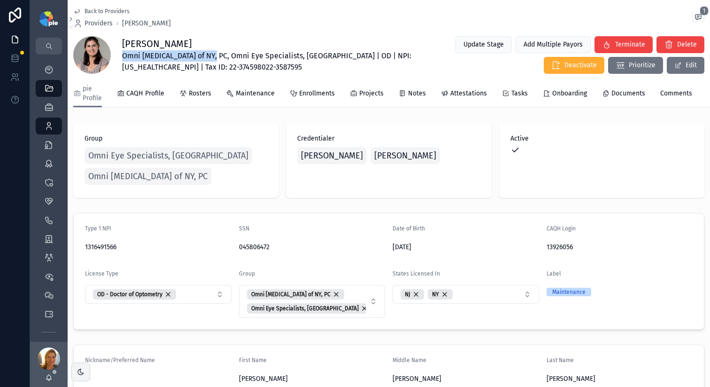
click at [120, 58] on div "Kimberley Ovittore-Kenney Omni Eye Surgery of NY, PC, Omni Eye Specialists, PA …" at bounding box center [388, 55] width 631 height 39
copy span "Omni [MEDICAL_DATA] of NY, PC"
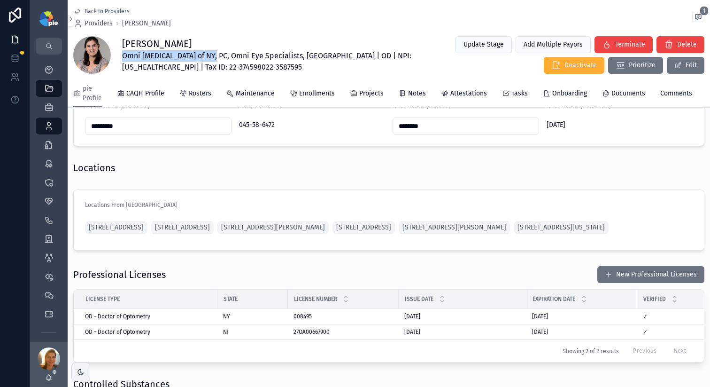
scroll to position [741, 0]
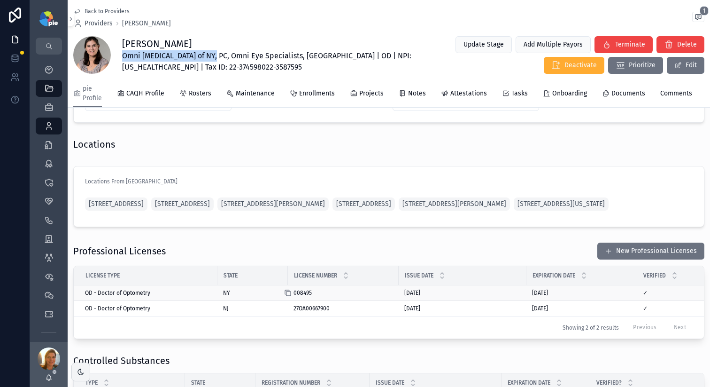
click at [289, 296] on icon at bounding box center [288, 293] width 8 height 8
click at [350, 58] on span "Omni Eye Surgery of NY, PC, Omni Eye Specialists, PA | OD | NPI: 1316491566 | T…" at bounding box center [275, 61] width 306 height 23
copy span "1316491566"
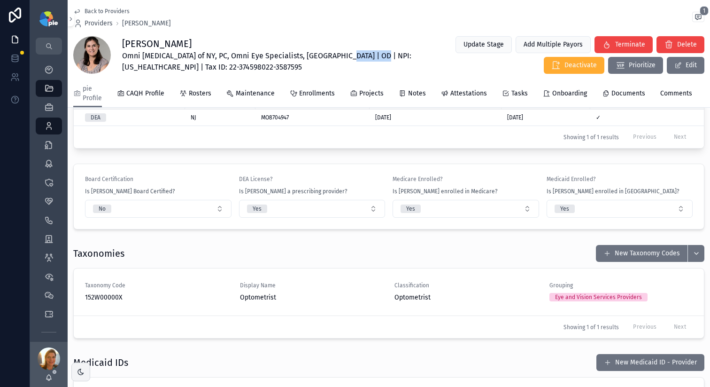
scroll to position [1005, 0]
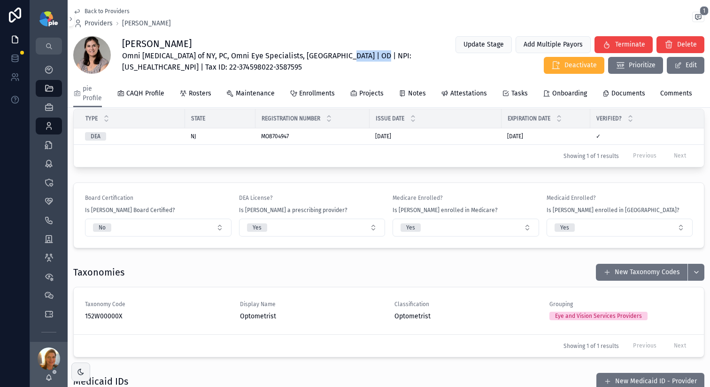
click at [362, 53] on span "Omni Eye Surgery of NY, PC, Omni Eye Specialists, PA | OD | NPI: 1316491566 | T…" at bounding box center [275, 61] width 306 height 23
copy span "1316491566"
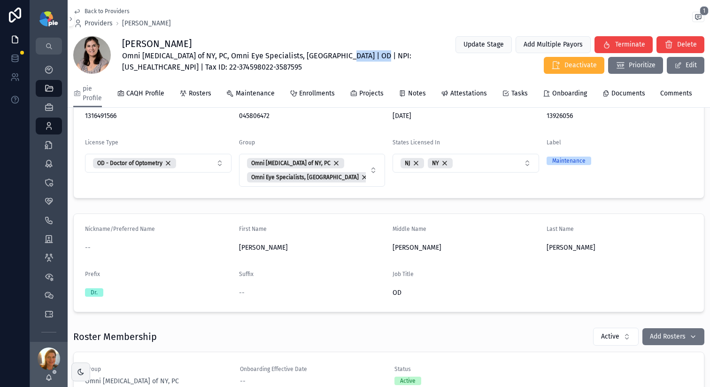
scroll to position [106, 0]
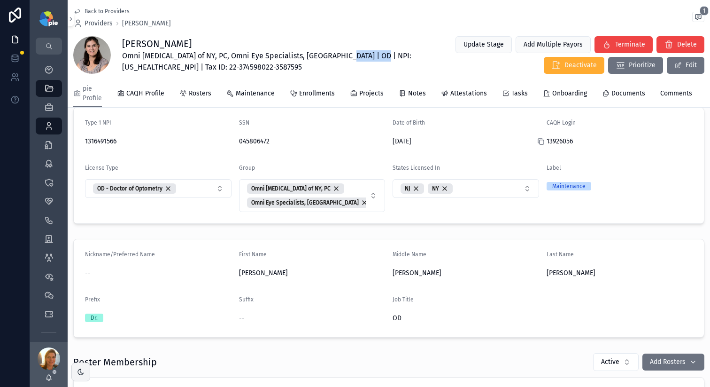
click at [542, 143] on icon at bounding box center [541, 142] width 8 height 8
click at [366, 98] on link "Projects" at bounding box center [367, 94] width 34 height 19
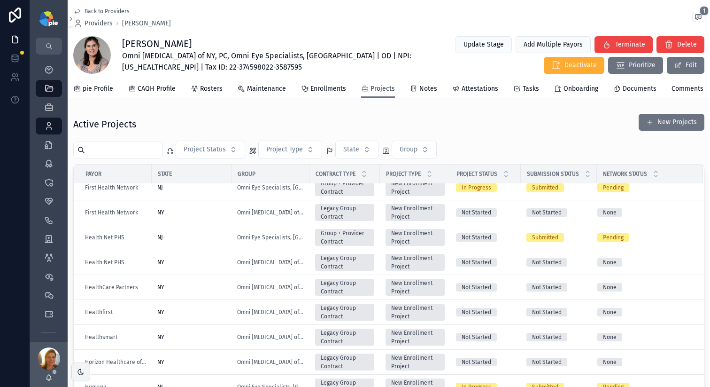
scroll to position [422, 0]
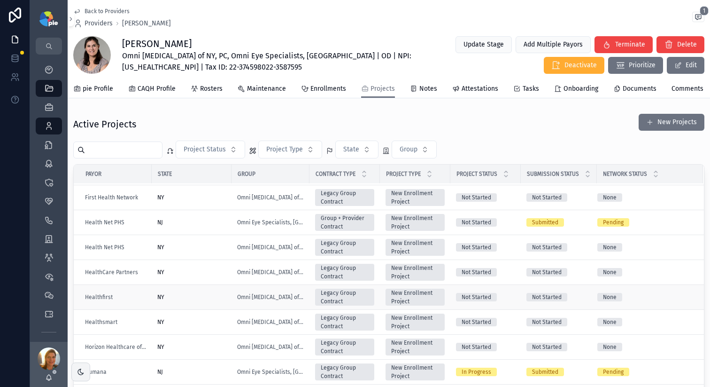
click at [197, 299] on div "NY" at bounding box center [191, 297] width 69 height 8
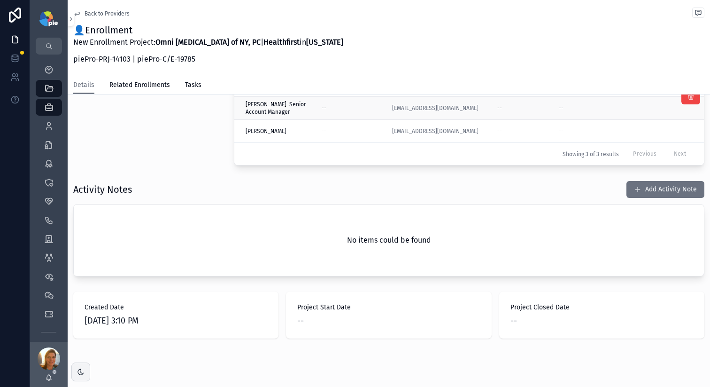
scroll to position [160, 0]
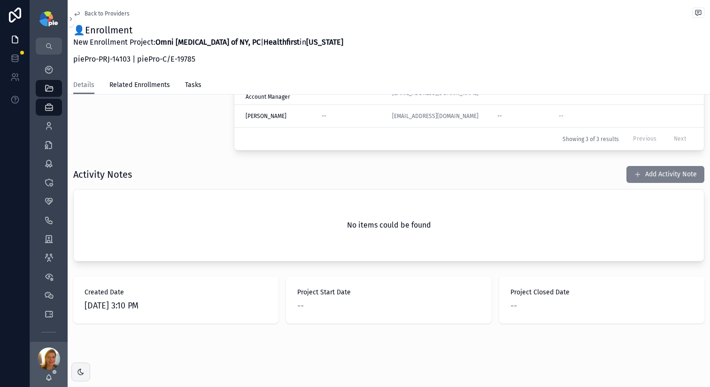
click at [653, 173] on button "Add Activity Note" at bounding box center [666, 174] width 78 height 17
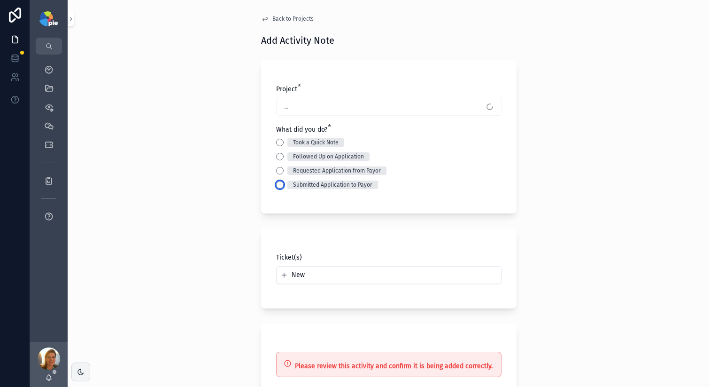
click at [280, 182] on button "Submitted Application to Payor" at bounding box center [280, 185] width 8 height 8
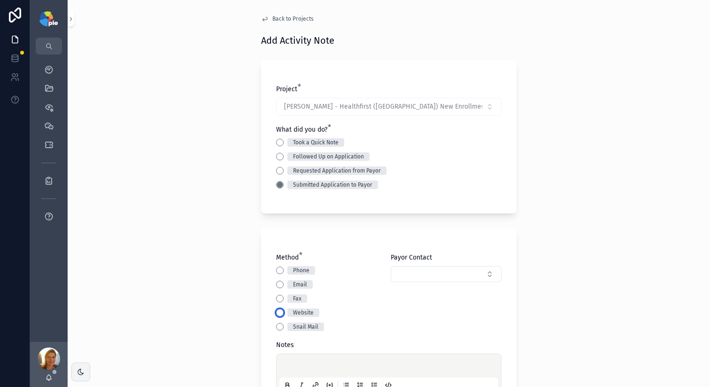
click at [279, 310] on button "Website" at bounding box center [280, 313] width 8 height 8
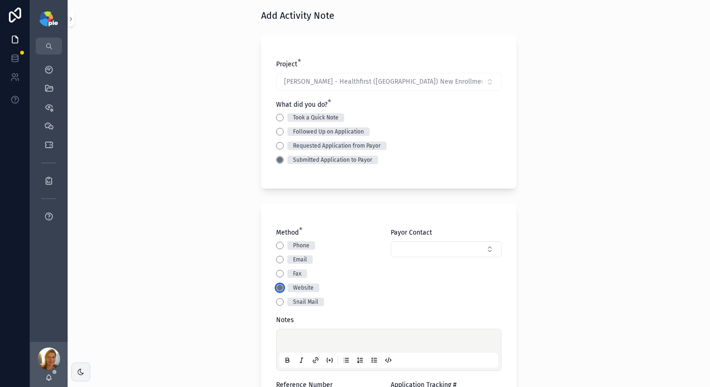
scroll to position [55, 0]
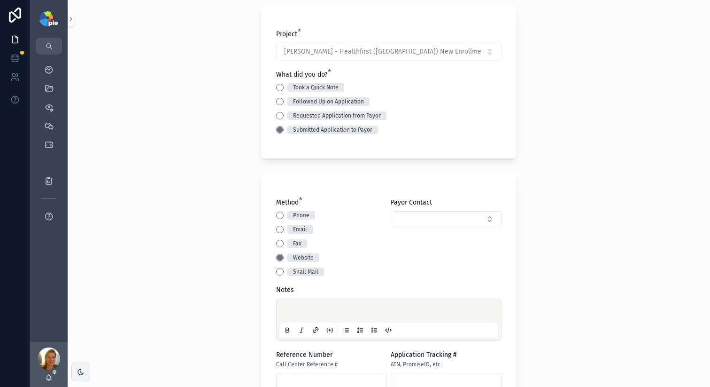
click at [306, 309] on p at bounding box center [390, 311] width 219 height 9
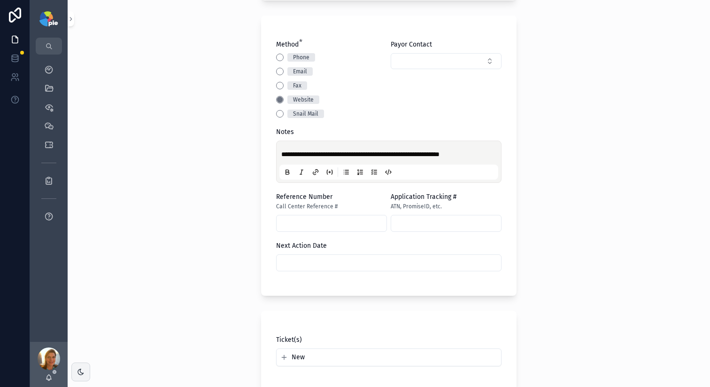
scroll to position [225, 0]
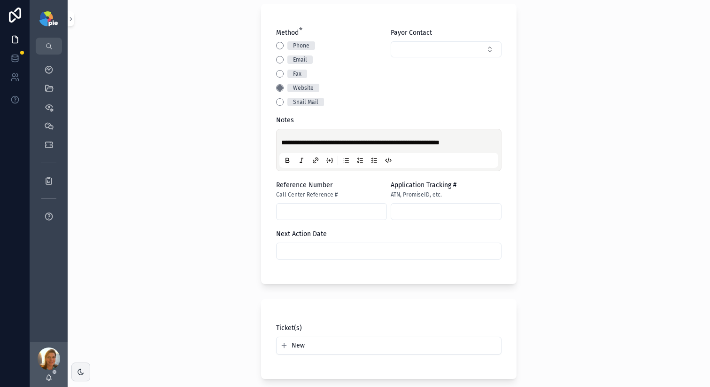
click at [350, 252] on input "text" at bounding box center [389, 250] width 225 height 13
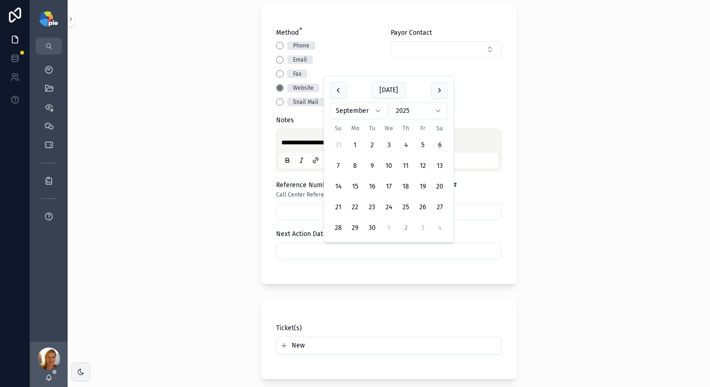
click at [407, 231] on button "2" at bounding box center [405, 227] width 17 height 17
type input "*********"
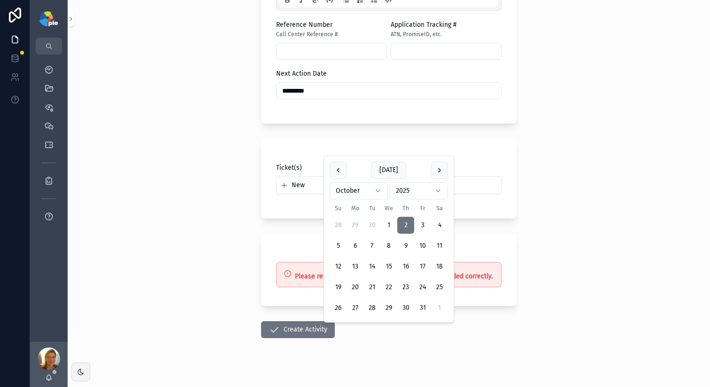
scroll to position [396, 0]
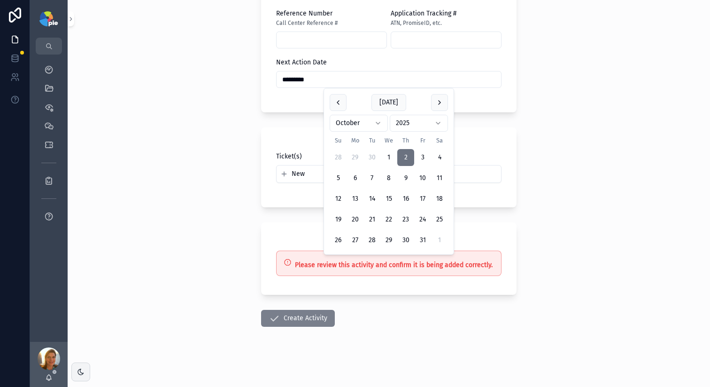
click at [306, 318] on button "Create Activity" at bounding box center [298, 318] width 74 height 17
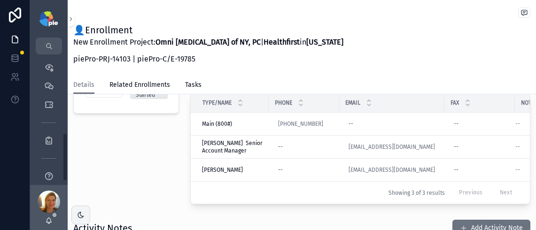
scroll to position [221, 0]
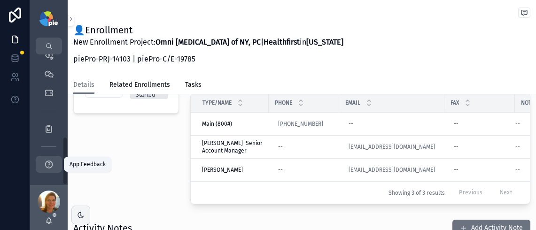
click at [50, 161] on icon "scrollable content" at bounding box center [48, 164] width 9 height 9
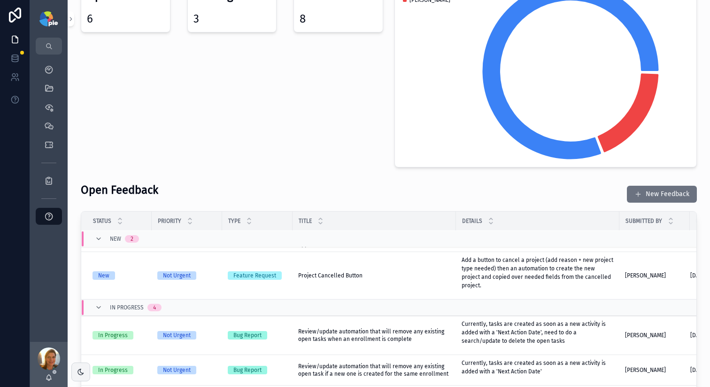
scroll to position [19, 0]
click at [638, 194] on span at bounding box center [639, 194] width 8 height 8
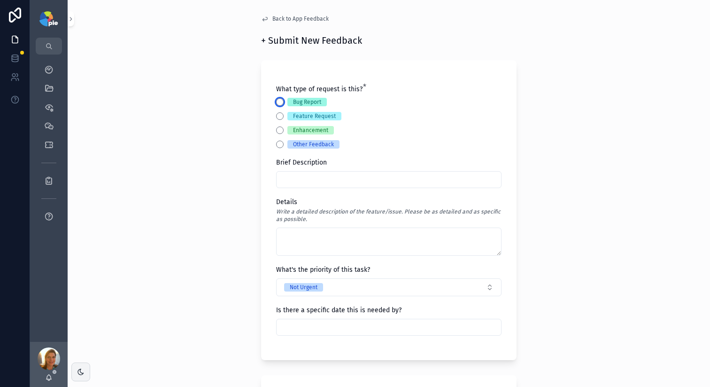
click at [279, 101] on button "Bug Report" at bounding box center [280, 102] width 8 height 8
click at [297, 177] on input "text" at bounding box center [389, 179] width 225 height 13
type input "**********"
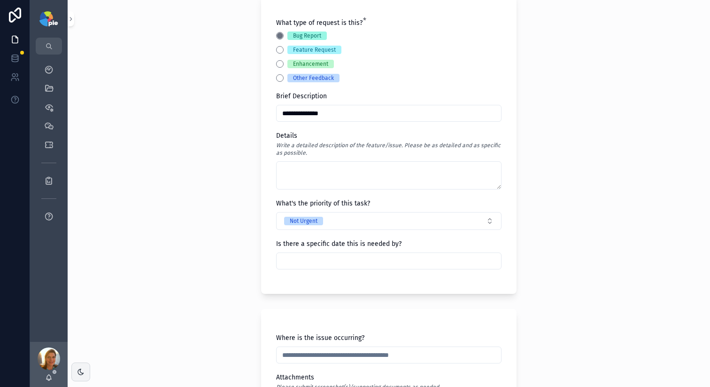
scroll to position [47, 0]
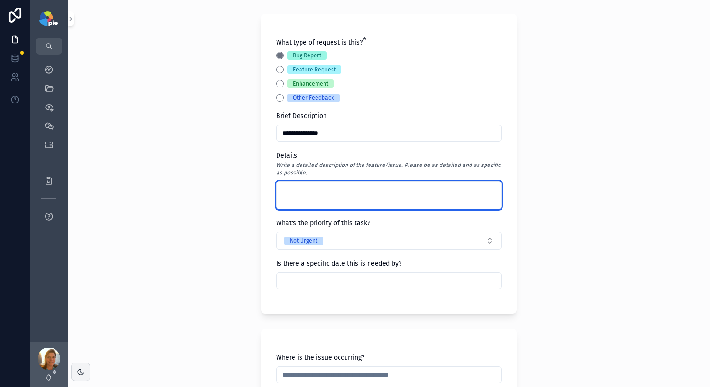
click at [317, 195] on textarea at bounding box center [389, 195] width 226 height 28
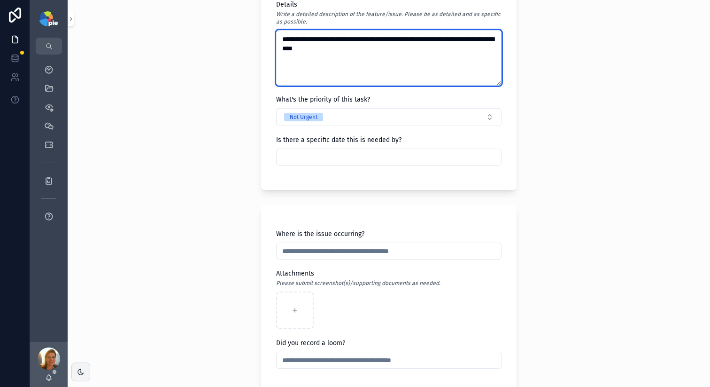
scroll to position [206, 0]
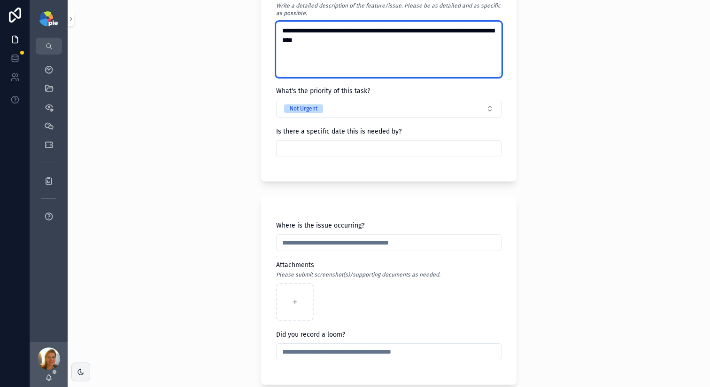
type textarea "**********"
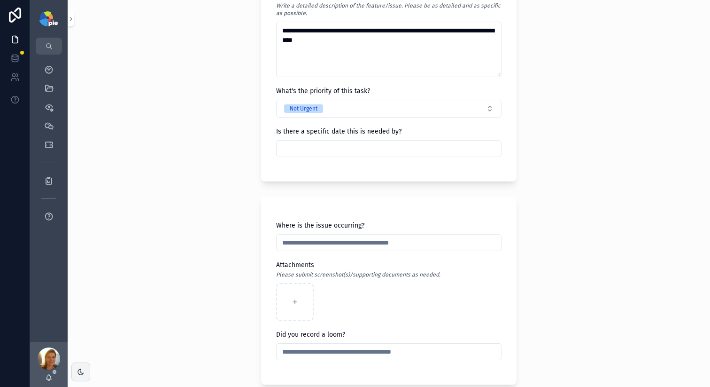
click at [372, 243] on input "text" at bounding box center [389, 242] width 225 height 13
click at [164, 242] on div "**********" at bounding box center [389, 193] width 643 height 387
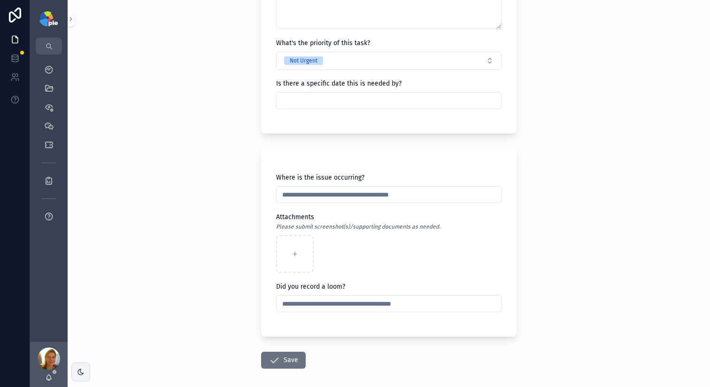
scroll to position [254, 0]
click at [299, 307] on input "text" at bounding box center [389, 303] width 225 height 13
paste input "**********"
type input "**********"
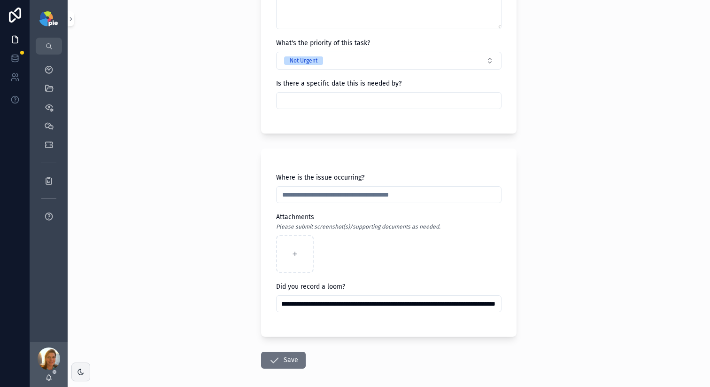
scroll to position [0, 0]
click at [218, 302] on div "**********" at bounding box center [389, 193] width 643 height 387
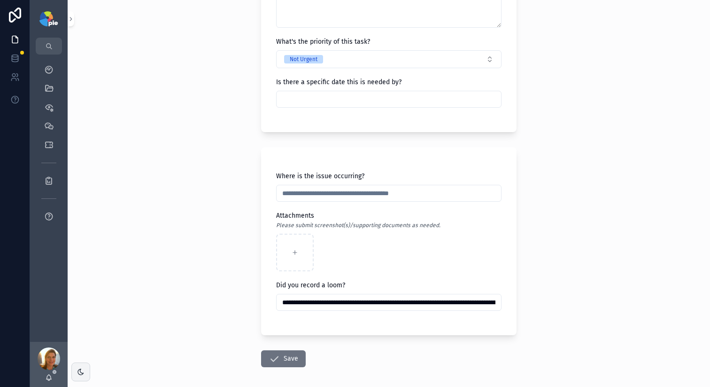
scroll to position [266, 0]
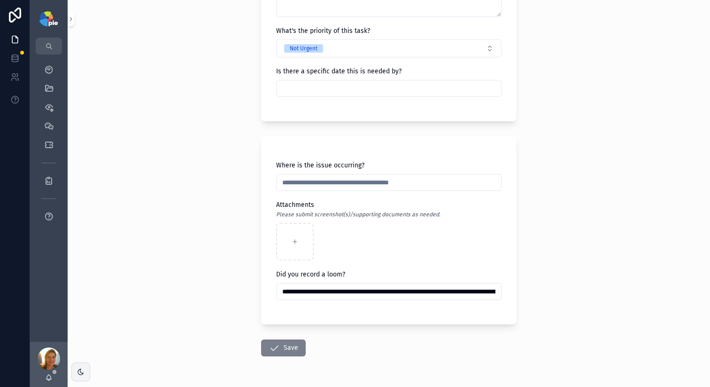
click at [284, 345] on button "Save" at bounding box center [283, 347] width 45 height 17
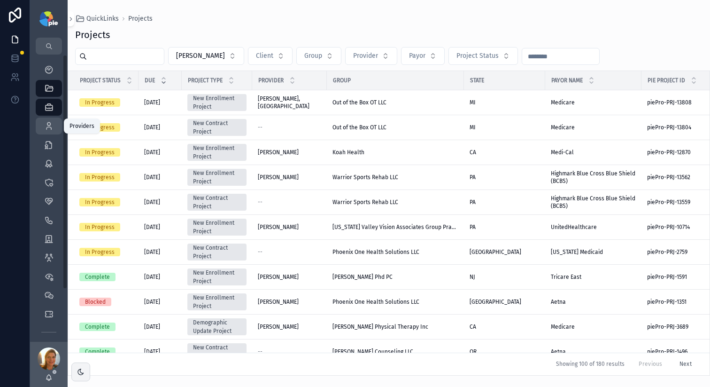
click at [49, 126] on icon "scrollable content" at bounding box center [48, 125] width 9 height 9
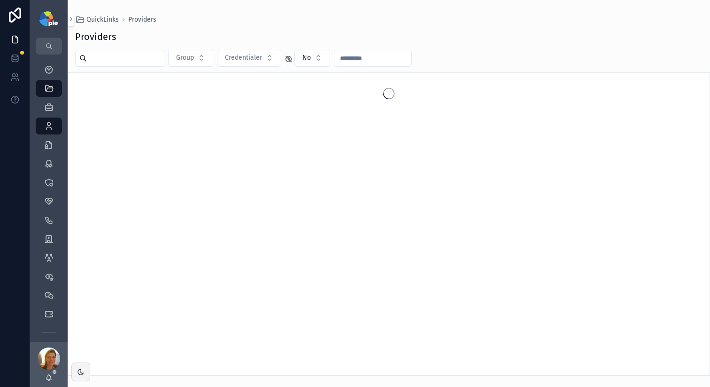
click at [138, 59] on input "scrollable content" at bounding box center [125, 58] width 77 height 13
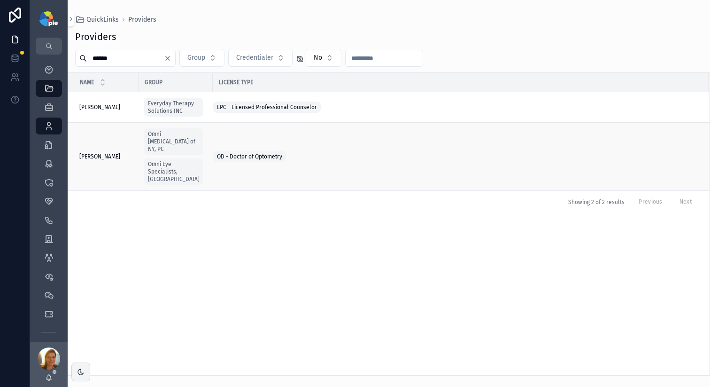
type input "******"
click at [100, 153] on span "[PERSON_NAME]" at bounding box center [99, 157] width 41 height 8
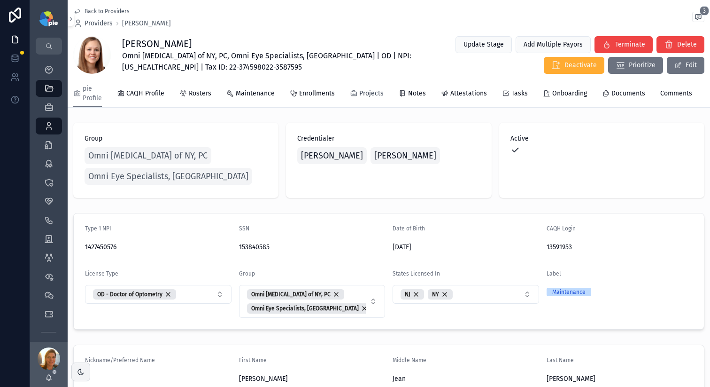
click at [374, 91] on span "Projects" at bounding box center [371, 93] width 24 height 9
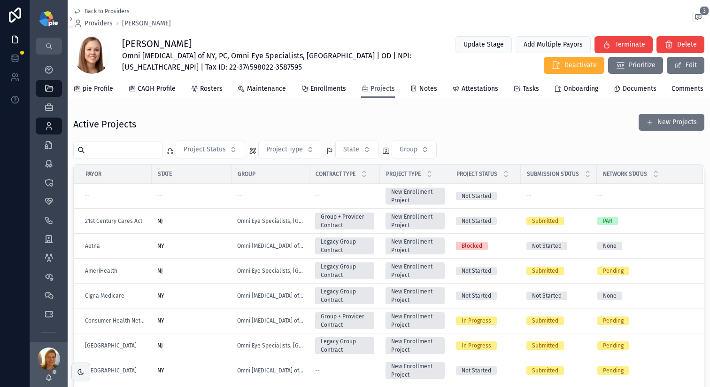
scroll to position [21, 0]
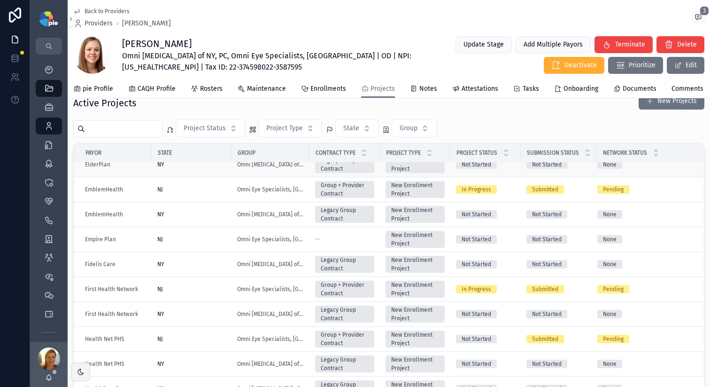
click at [363, 163] on table "Payor State Group Contract Type Project Type Project Status Submission Status N…" at bounding box center [389, 267] width 630 height 766
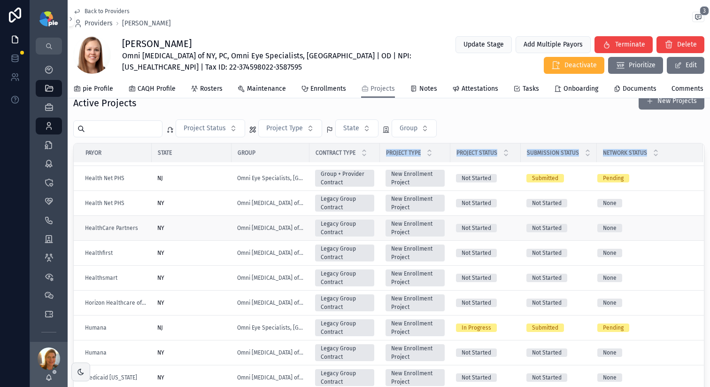
scroll to position [420, 0]
click at [207, 254] on div "NY" at bounding box center [191, 253] width 69 height 8
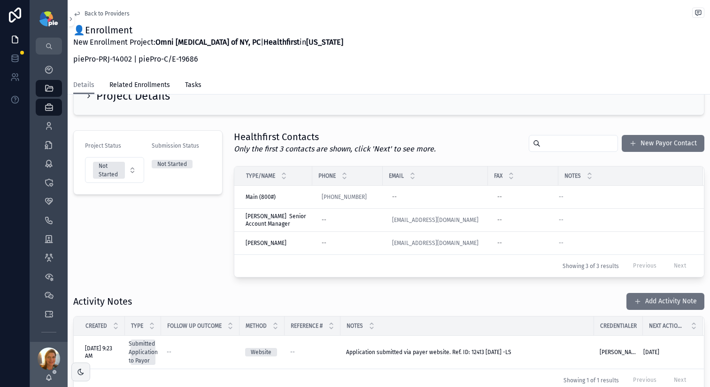
scroll to position [31, 0]
